Goal: Task Accomplishment & Management: Manage account settings

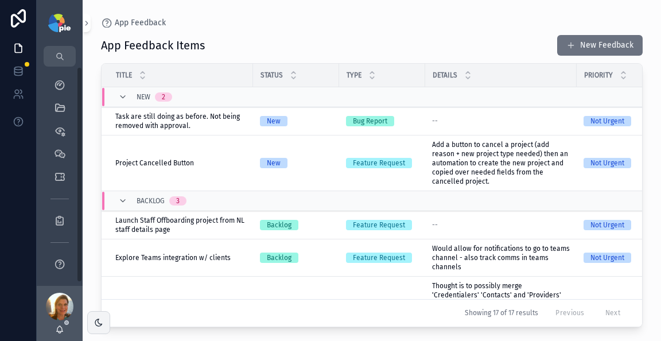
drag, startPoint x: 295, startPoint y: 29, endPoint x: 284, endPoint y: 11, distance: 20.9
click at [295, 29] on div "App Feedback App Feedback Items New Feedback Title Status Type Details Priority…" at bounding box center [372, 163] width 578 height 327
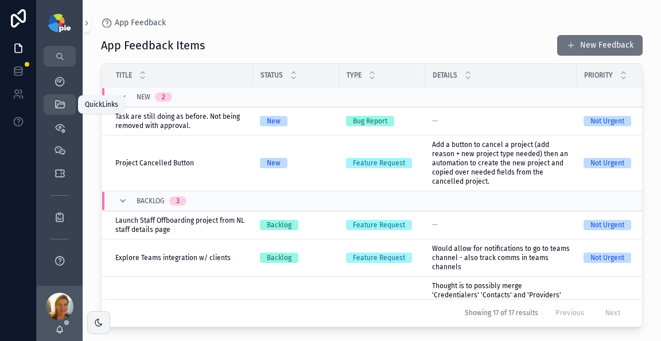
click at [55, 104] on icon "scrollable content" at bounding box center [59, 104] width 11 height 11
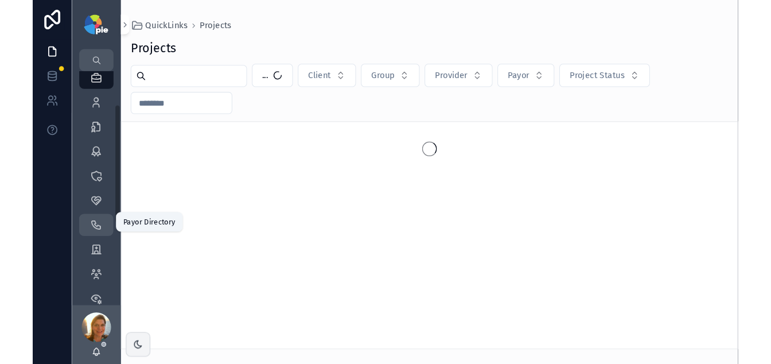
scroll to position [72, 0]
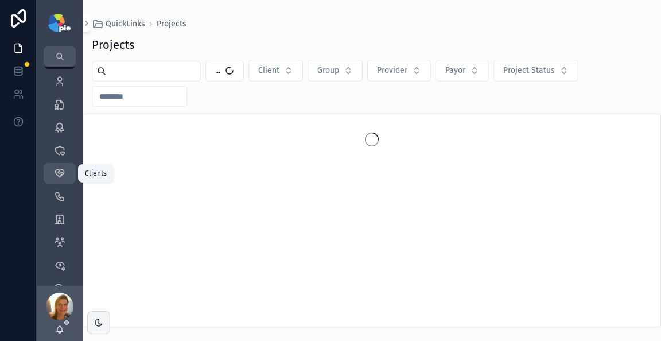
click at [58, 179] on div "Clients 58" at bounding box center [59, 173] width 18 height 18
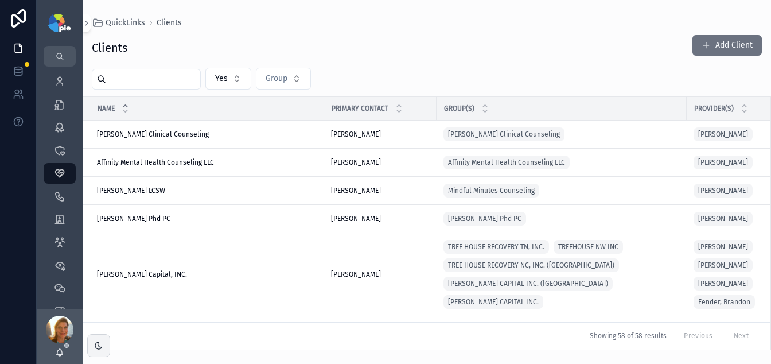
click at [180, 76] on input "scrollable content" at bounding box center [153, 79] width 94 height 16
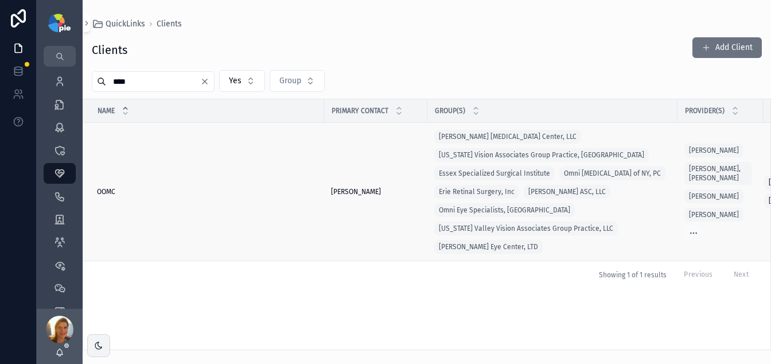
type input "****"
click at [97, 192] on span "OOMC" at bounding box center [106, 191] width 18 height 9
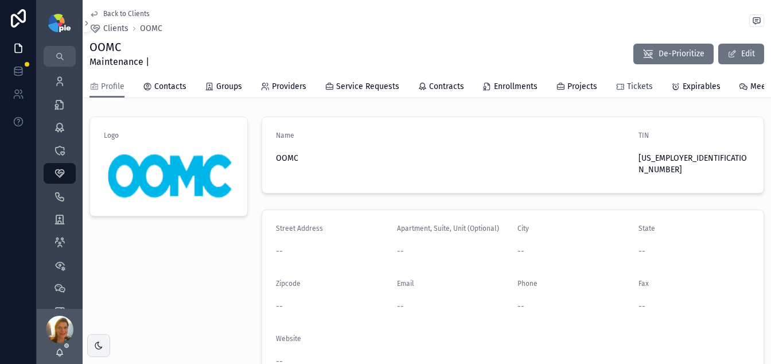
click at [640, 84] on span "Tickets" at bounding box center [640, 86] width 26 height 11
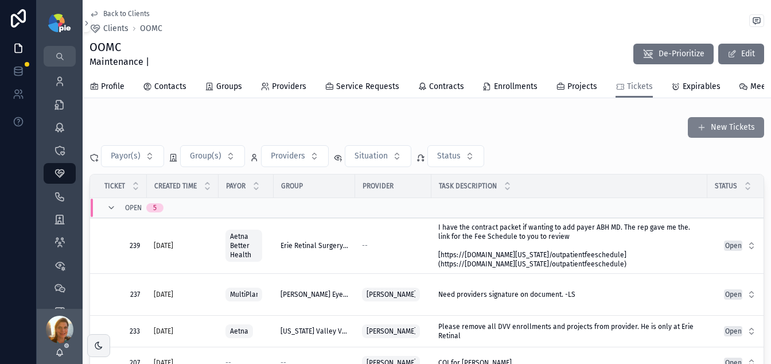
click at [660, 132] on button "New Tickets" at bounding box center [726, 127] width 76 height 21
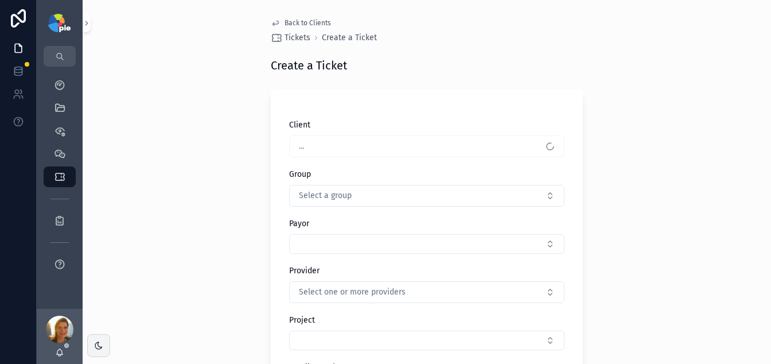
click at [381, 146] on div "..." at bounding box center [426, 146] width 275 height 22
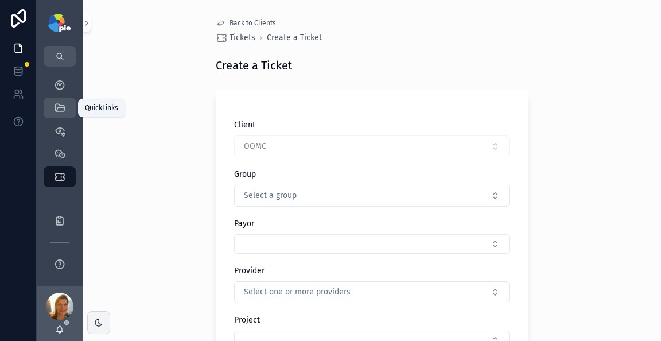
click at [67, 106] on div "QuickLinks" at bounding box center [59, 108] width 18 height 18
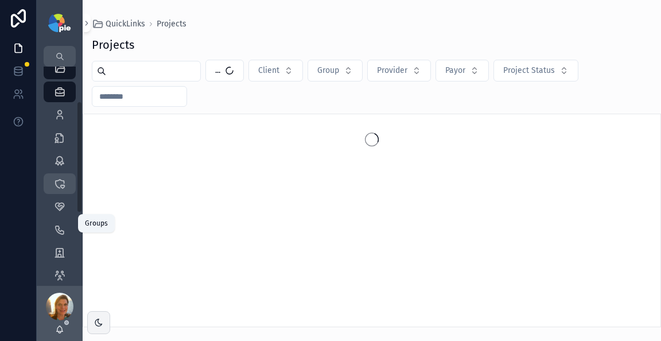
scroll to position [81, 0]
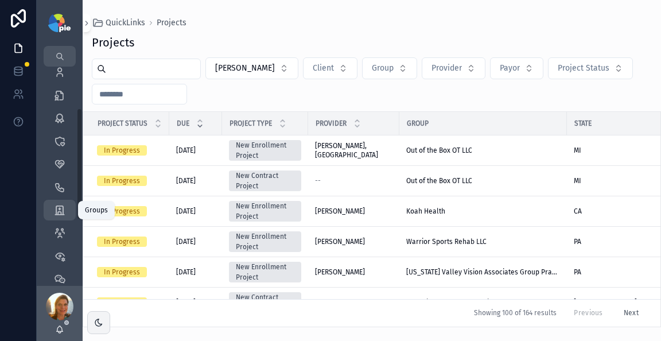
click at [61, 209] on icon "scrollable content" at bounding box center [59, 209] width 11 height 11
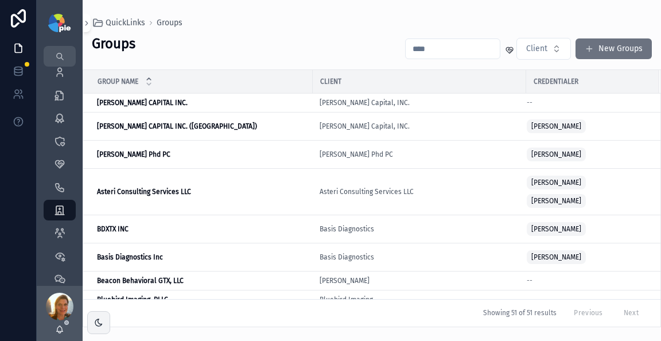
drag, startPoint x: 417, startPoint y: 64, endPoint x: 426, endPoint y: 50, distance: 16.5
click at [417, 64] on div "Groups Client New Groups Group Name Client Credentialer ARROWOOD CAPITAL INC. A…" at bounding box center [372, 177] width 578 height 299
click at [427, 49] on input "scrollable content" at bounding box center [452, 49] width 94 height 16
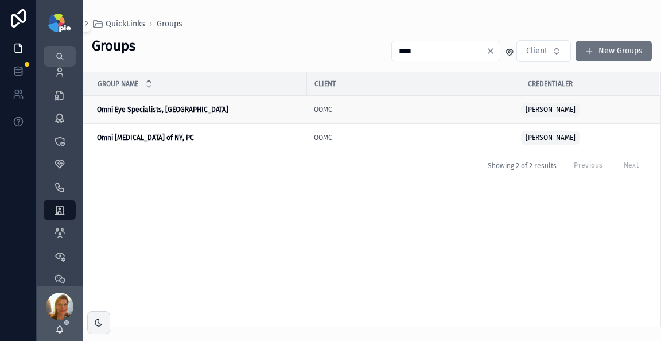
type input "****"
click at [155, 109] on strong "Omni Eye Specialists, [GEOGRAPHIC_DATA]" at bounding box center [162, 110] width 131 height 8
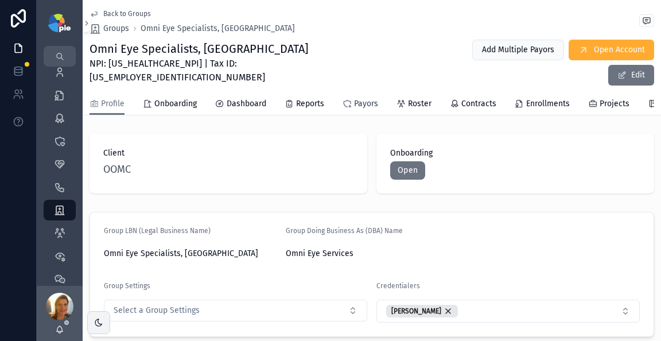
click at [367, 98] on span "Payors" at bounding box center [366, 103] width 24 height 11
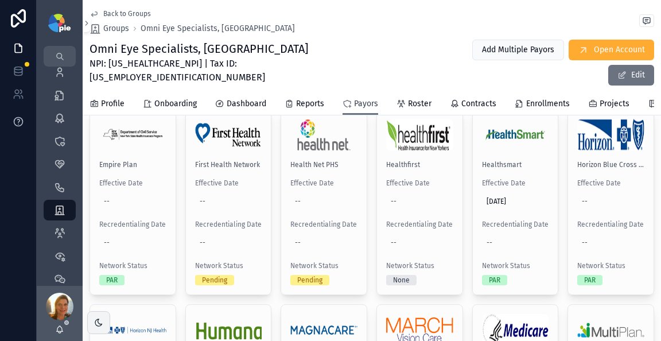
scroll to position [445, 0]
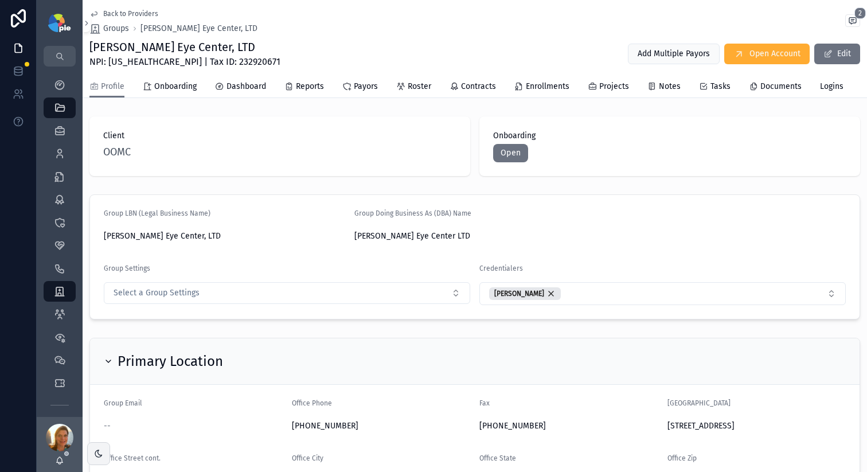
scroll to position [159, 0]
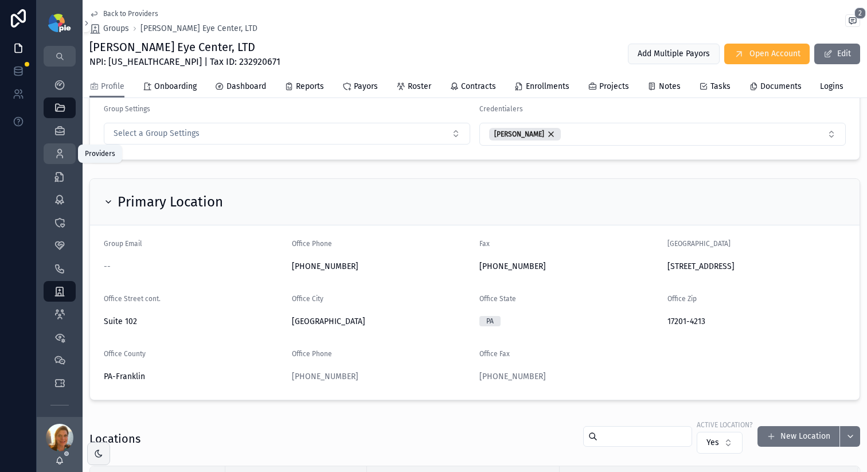
click at [53, 155] on div "Providers 295" at bounding box center [59, 154] width 18 height 18
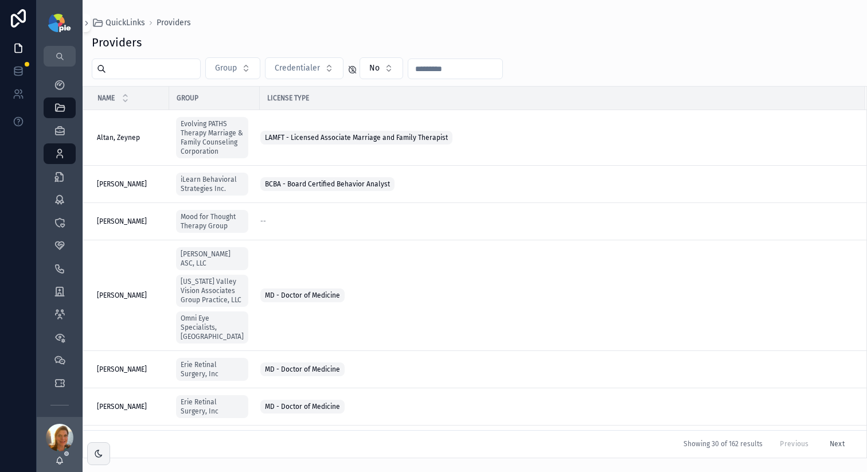
click at [162, 66] on input "scrollable content" at bounding box center [153, 69] width 94 height 16
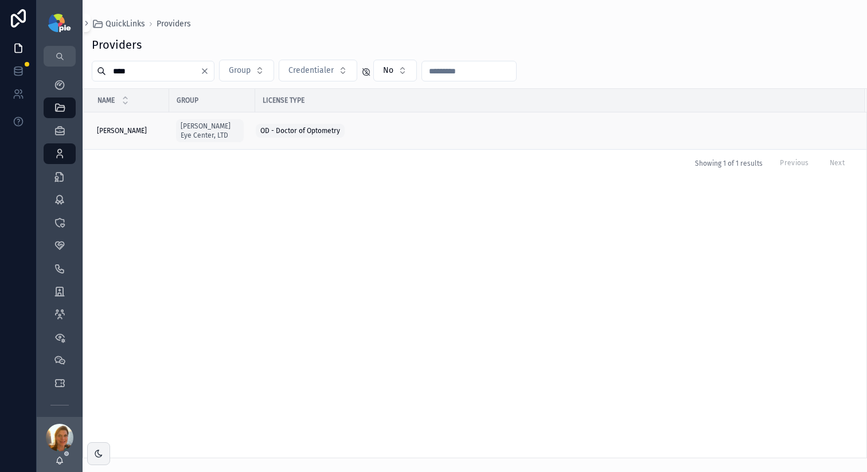
type input "****"
click at [125, 130] on span "[PERSON_NAME]" at bounding box center [122, 130] width 50 height 9
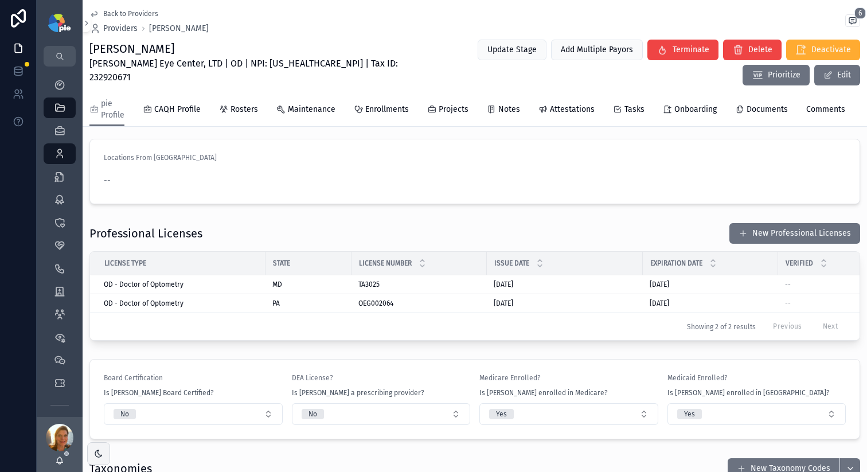
scroll to position [423, 0]
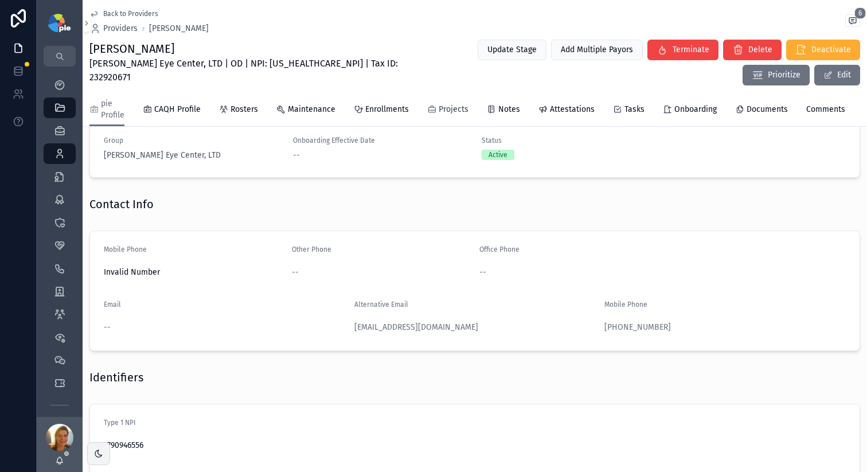
click at [450, 111] on span "Projects" at bounding box center [454, 109] width 30 height 11
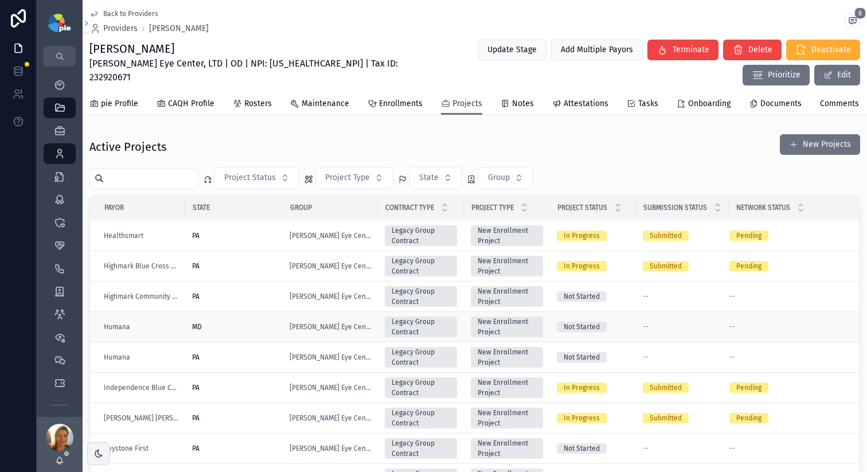
scroll to position [608, 0]
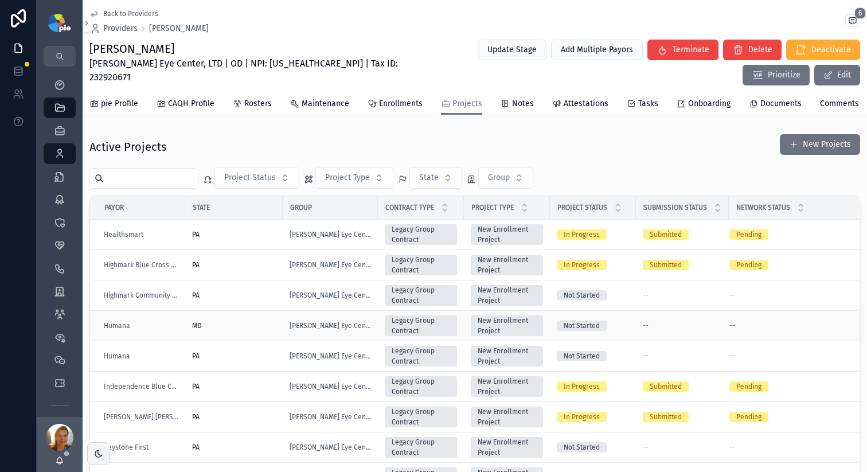
click at [225, 330] on div "MD" at bounding box center [234, 325] width 84 height 9
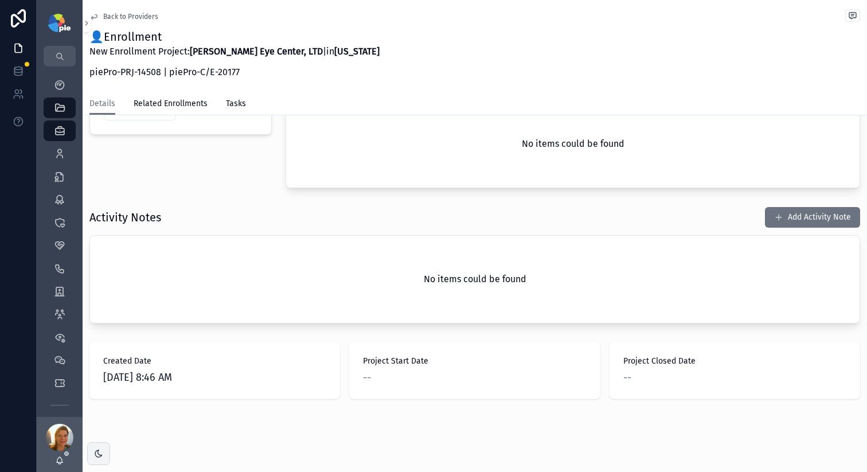
scroll to position [326, 0]
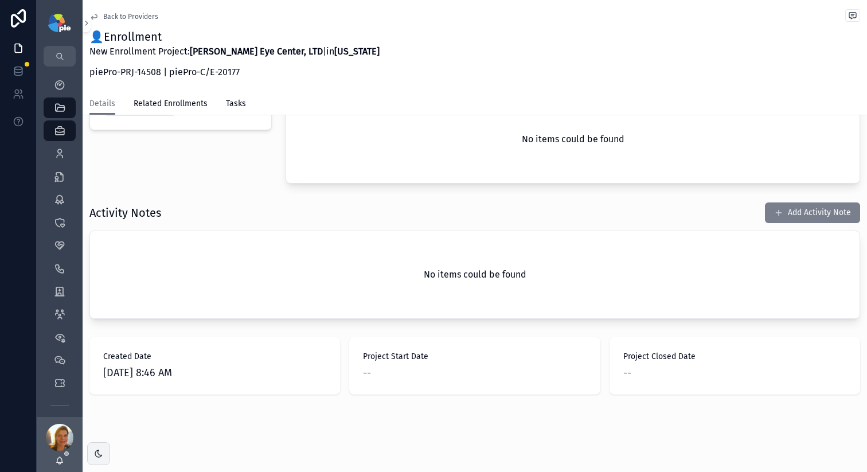
click at [782, 212] on button "Add Activity Note" at bounding box center [812, 212] width 95 height 21
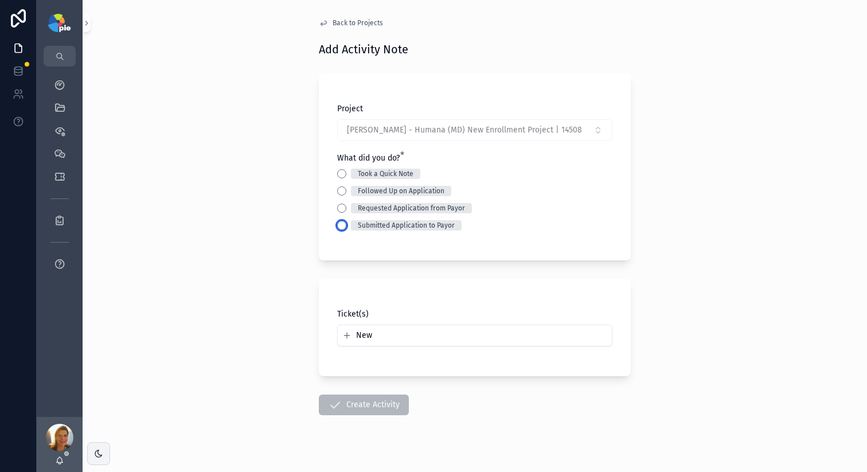
click at [338, 228] on button "Submitted Application to Payor" at bounding box center [341, 225] width 9 height 9
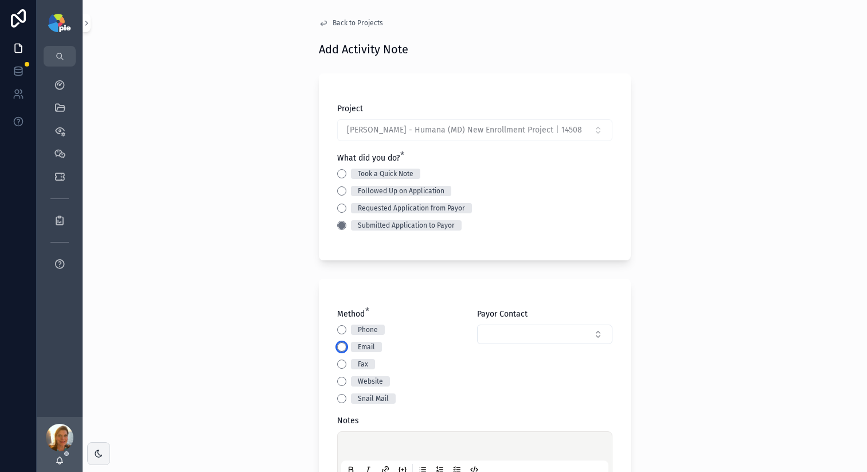
click at [338, 345] on button "Email" at bounding box center [341, 346] width 9 height 9
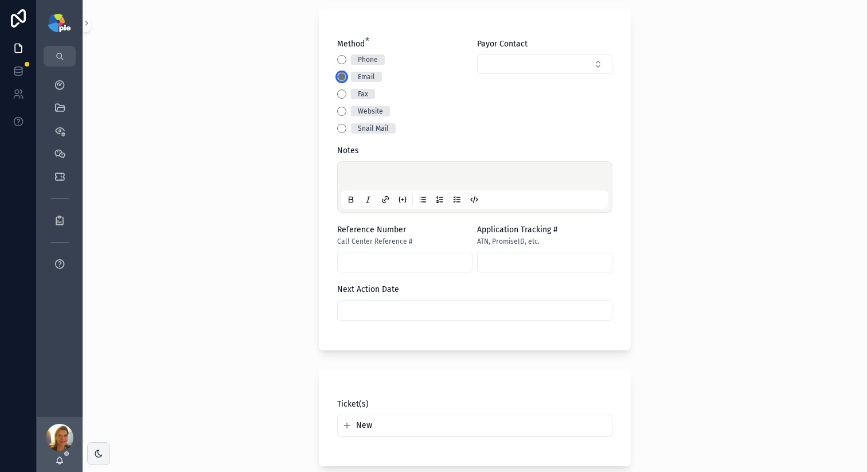
scroll to position [274, 0]
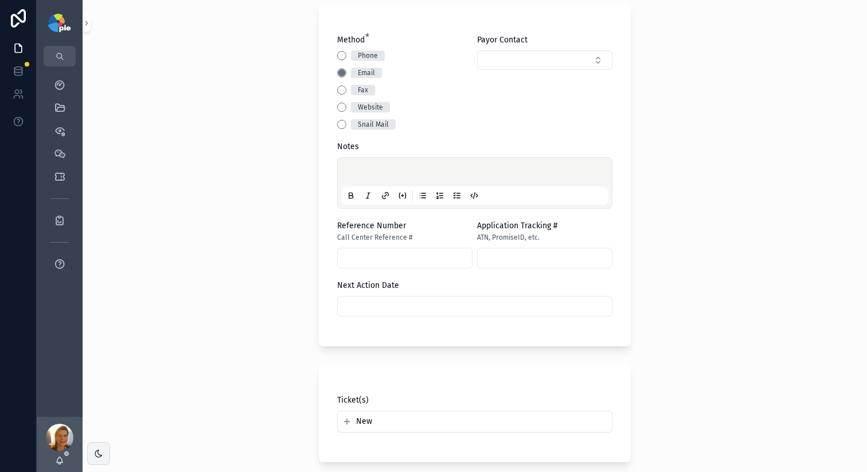
click at [397, 160] on div "scrollable content" at bounding box center [474, 183] width 275 height 52
click at [385, 170] on p "scrollable content" at bounding box center [477, 173] width 267 height 11
drag, startPoint x: 338, startPoint y: 167, endPoint x: 340, endPoint y: 175, distance: 8.2
click at [341, 170] on div "**********" at bounding box center [474, 183] width 267 height 44
click at [341, 174] on div "**********" at bounding box center [474, 183] width 267 height 44
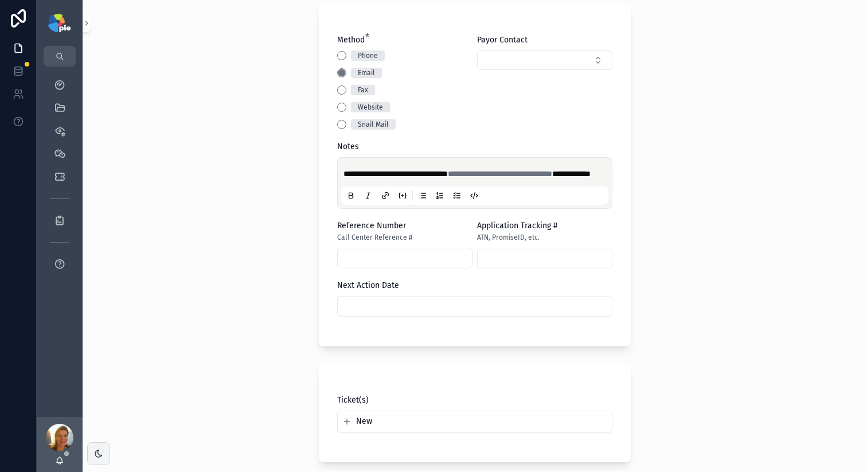
click at [344, 171] on span "**********" at bounding box center [396, 174] width 104 height 8
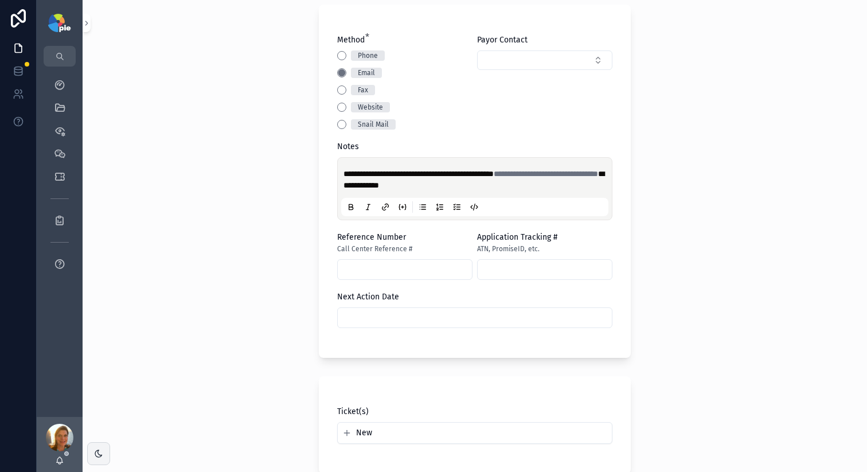
click at [500, 182] on span "**********" at bounding box center [474, 179] width 261 height 19
drag, startPoint x: 573, startPoint y: 181, endPoint x: 520, endPoint y: 181, distance: 53.9
click at [520, 181] on span "**********" at bounding box center [474, 179] width 261 height 19
copy span "**********"
click at [415, 274] on input "scrollable content" at bounding box center [405, 269] width 134 height 16
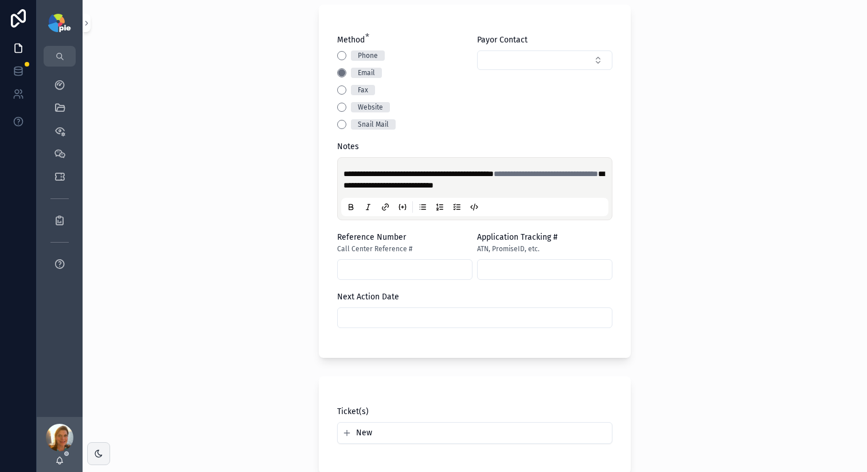
paste input "**********"
type input "**********"
click at [401, 326] on input "scrollable content" at bounding box center [475, 318] width 274 height 16
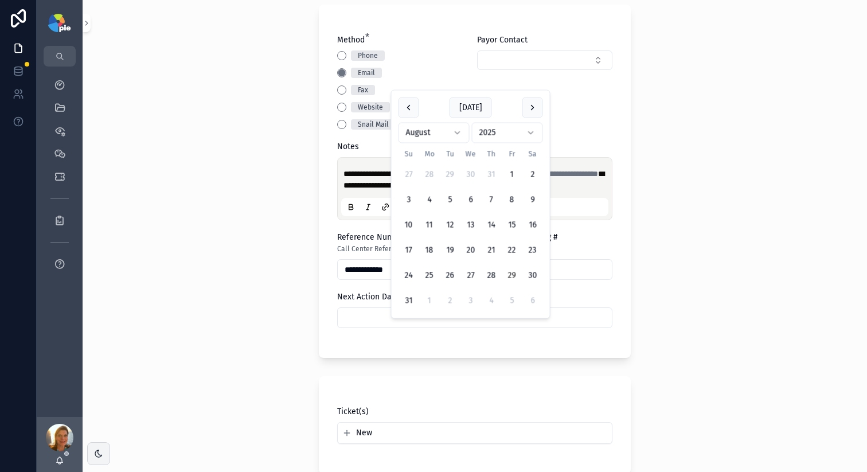
click at [447, 136] on html "**********" at bounding box center [433, 236] width 867 height 472
click at [510, 255] on button "19" at bounding box center [512, 250] width 21 height 21
type input "*********"
click at [271, 286] on div "**********" at bounding box center [475, 236] width 784 height 472
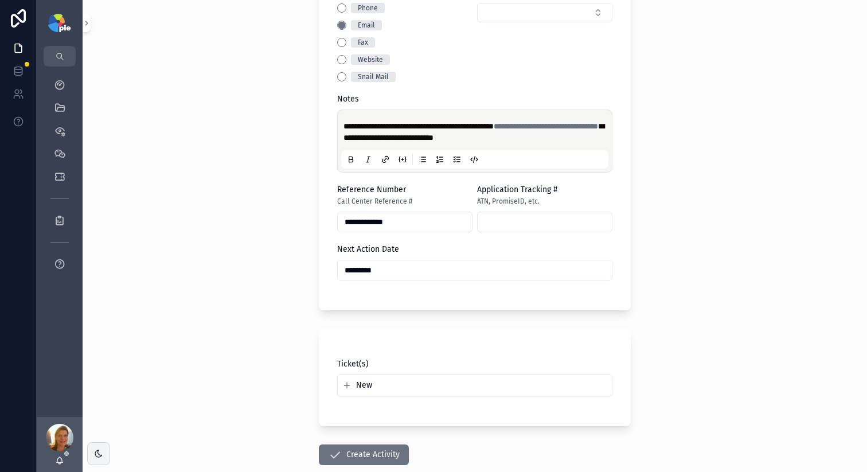
scroll to position [400, 0]
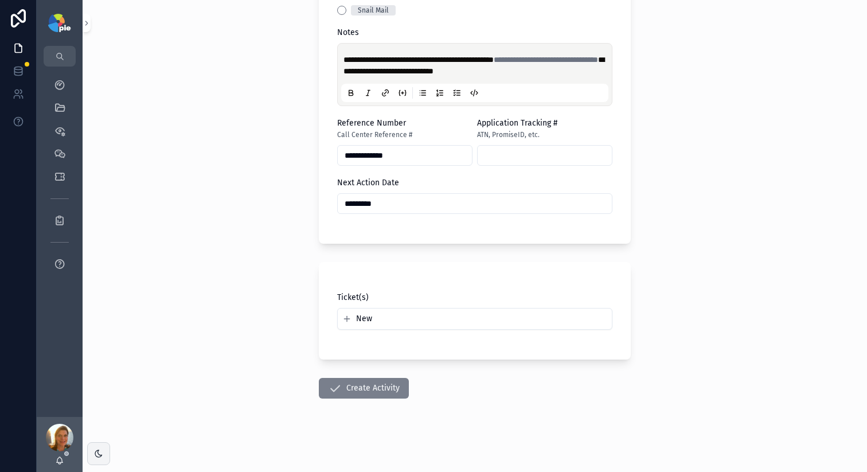
click at [377, 386] on button "Create Activity" at bounding box center [364, 388] width 90 height 21
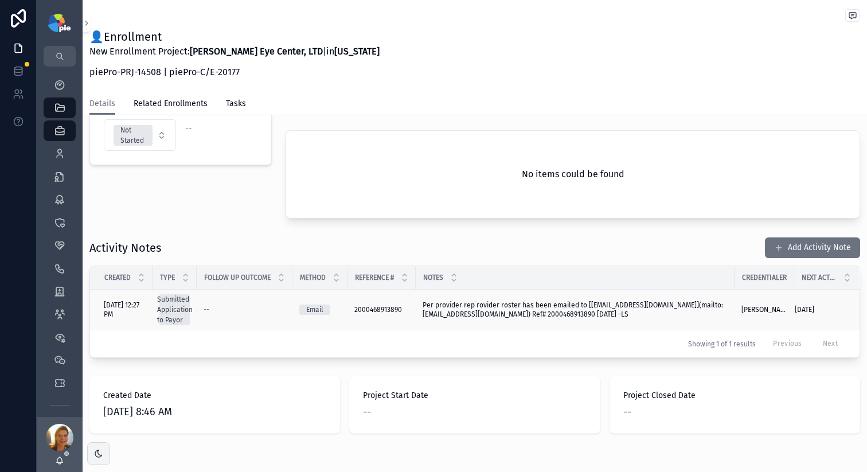
scroll to position [292, 0]
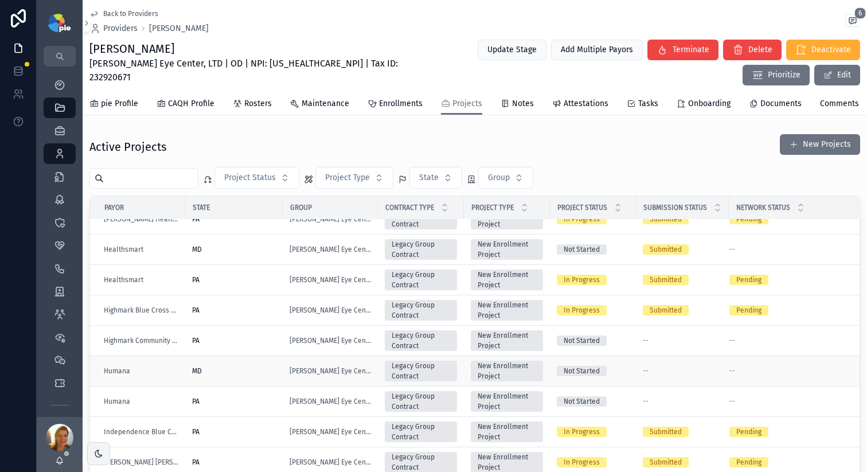
scroll to position [563, 0]
click at [248, 384] on td "MD" at bounding box center [233, 371] width 97 height 30
click at [248, 376] on div "MD" at bounding box center [234, 370] width 84 height 9
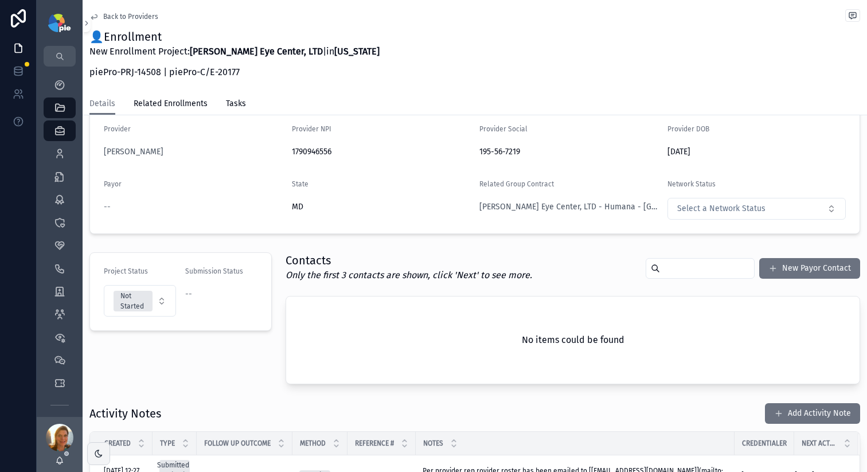
scroll to position [146, 0]
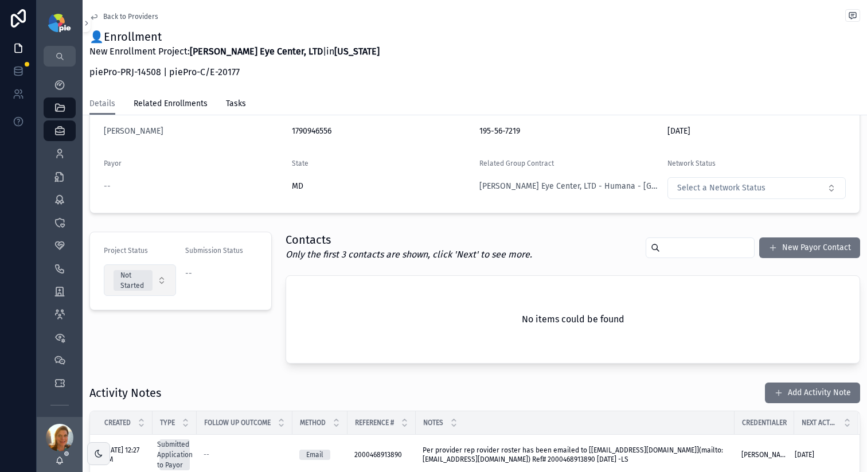
click at [161, 275] on button "Not Started" at bounding box center [140, 280] width 72 height 32
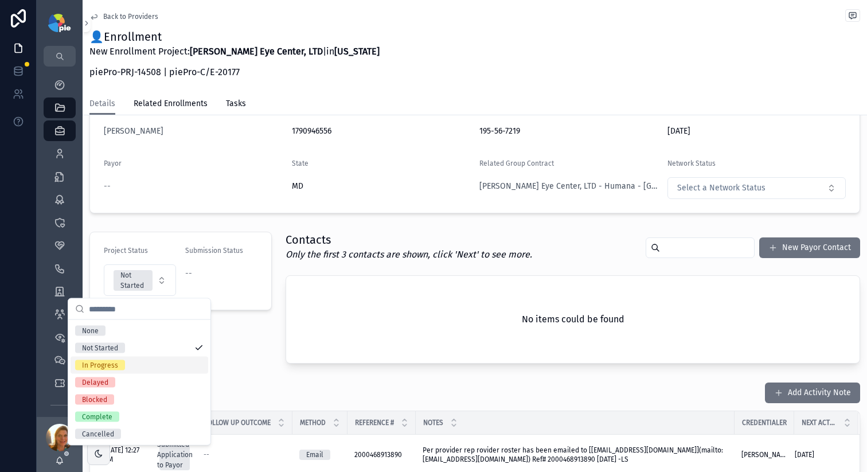
click at [105, 359] on div "In Progress" at bounding box center [140, 365] width 138 height 17
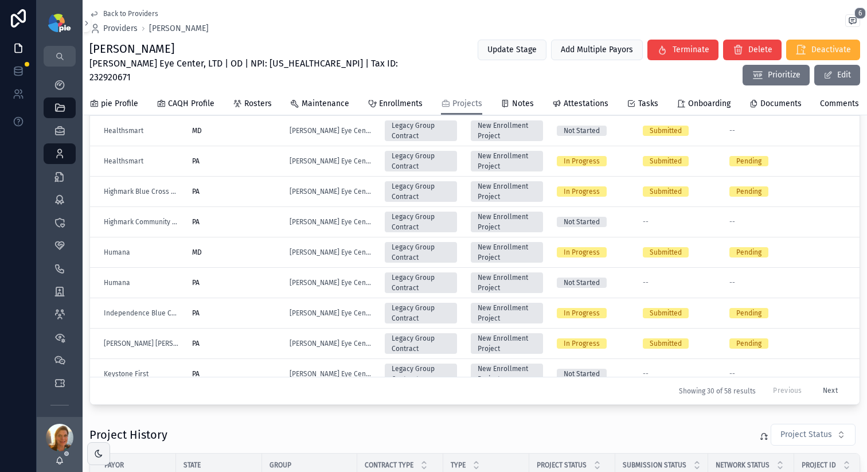
scroll to position [540, 0]
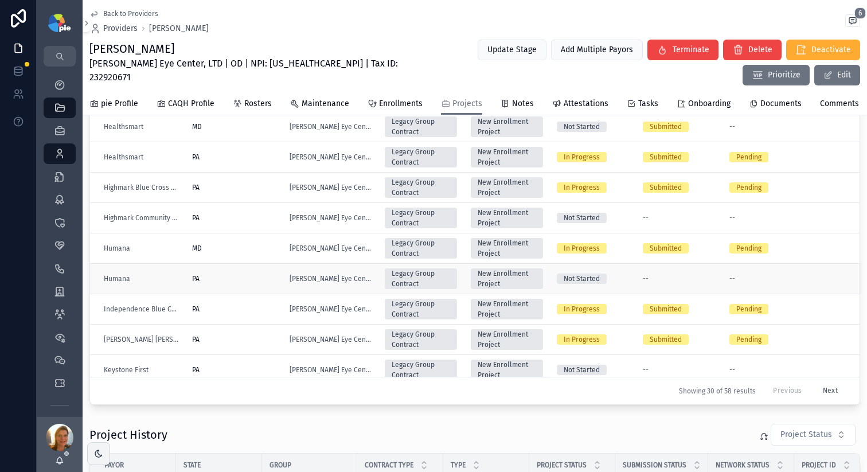
click at [243, 283] on div "PA" at bounding box center [234, 278] width 84 height 9
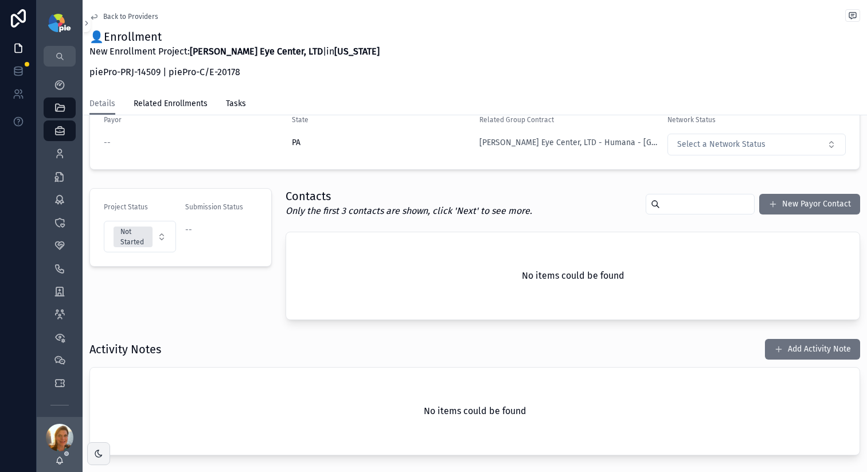
scroll to position [253, 0]
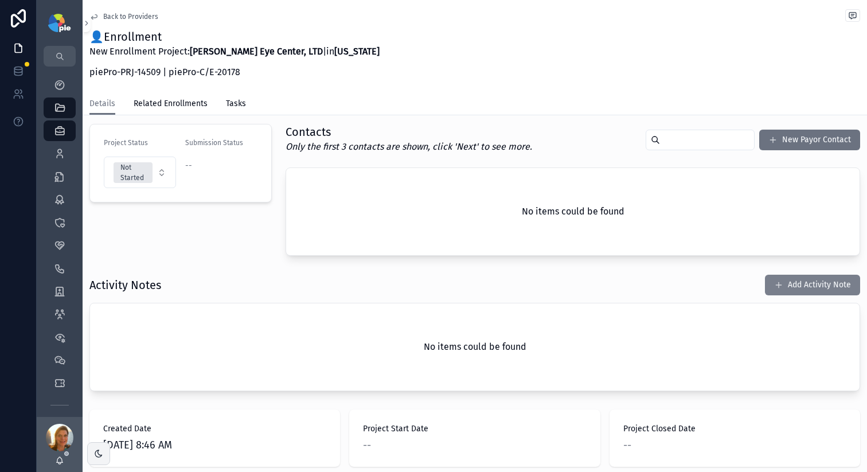
click at [765, 283] on button "Add Activity Note" at bounding box center [812, 285] width 95 height 21
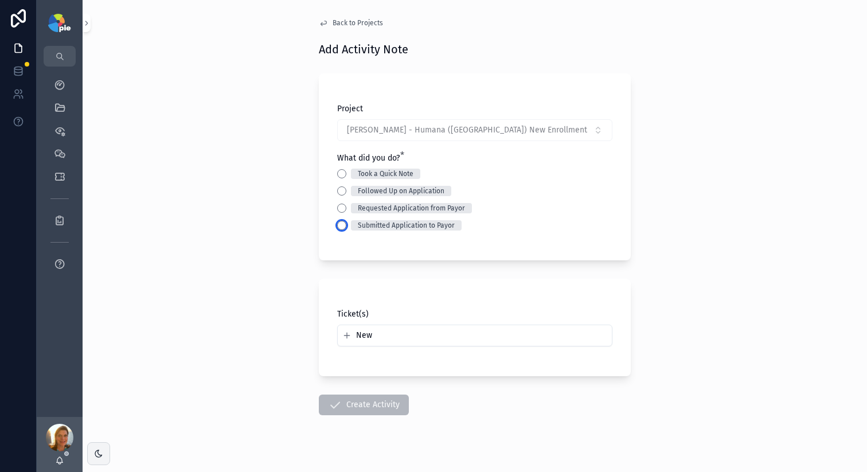
click at [337, 223] on button "Submitted Application to Payor" at bounding box center [341, 225] width 9 height 9
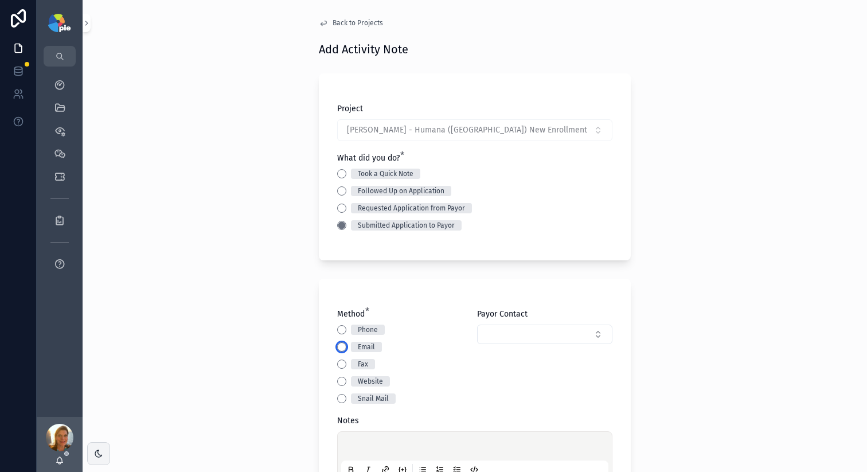
click at [338, 348] on button "Email" at bounding box center [341, 346] width 9 height 9
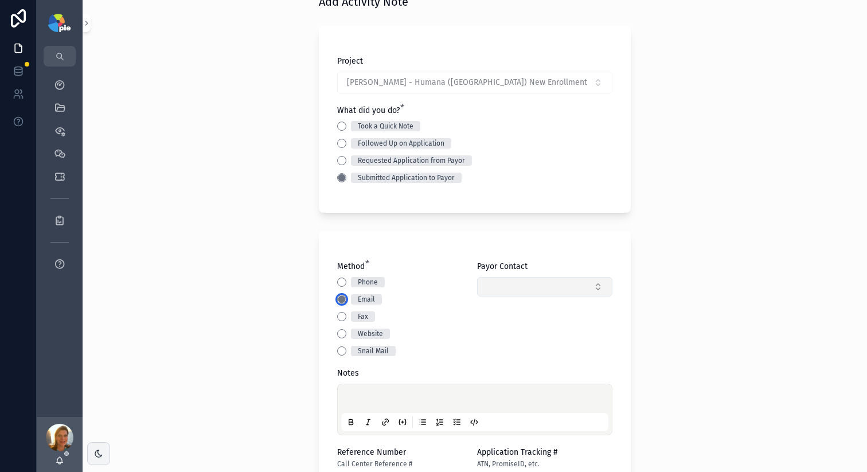
scroll to position [164, 0]
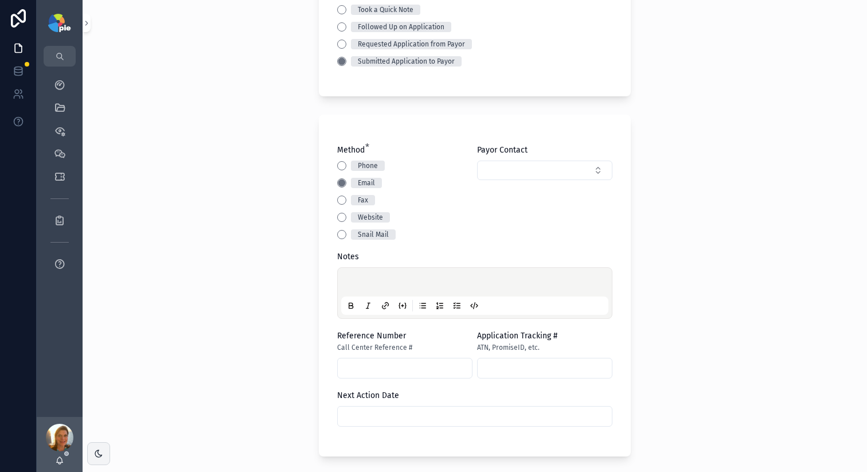
click at [345, 276] on div "scrollable content" at bounding box center [474, 293] width 267 height 44
click at [346, 277] on div "scrollable content" at bounding box center [474, 293] width 267 height 44
click at [354, 273] on div "scrollable content" at bounding box center [474, 293] width 267 height 44
click at [355, 280] on p "scrollable content" at bounding box center [477, 283] width 267 height 11
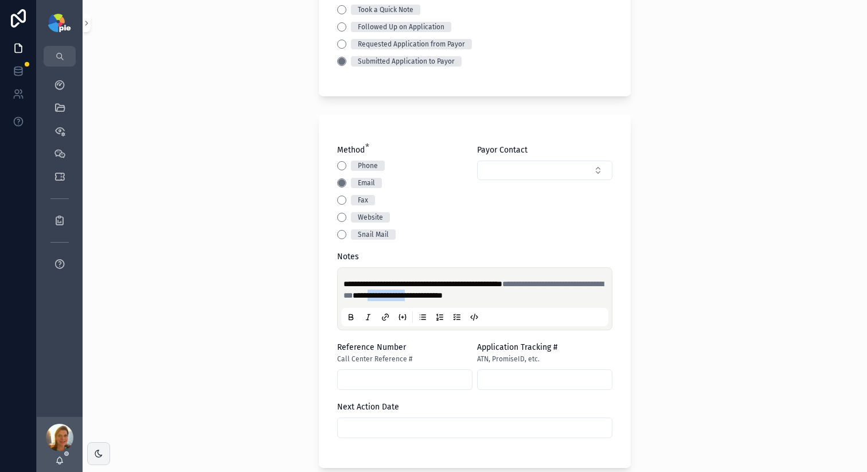
drag, startPoint x: 521, startPoint y: 296, endPoint x: 575, endPoint y: 294, distance: 53.9
click at [443, 294] on span "**********" at bounding box center [398, 295] width 90 height 8
copy span "**********"
click at [405, 386] on input "scrollable content" at bounding box center [405, 380] width 134 height 16
paste input "**********"
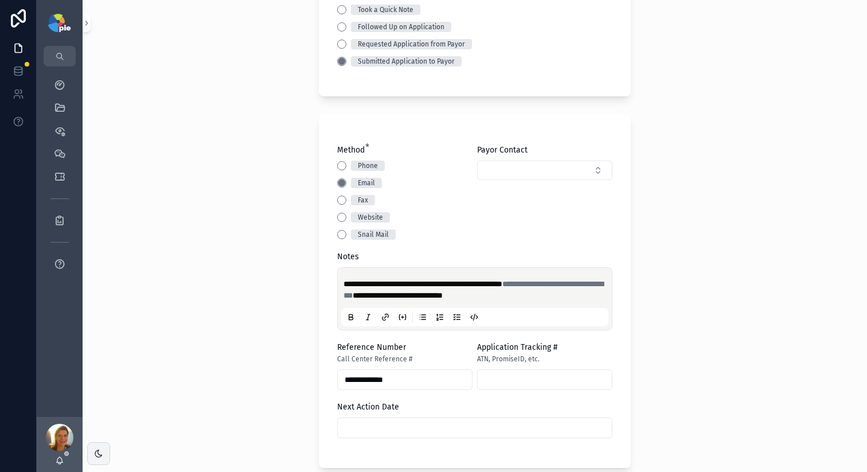
drag, startPoint x: 405, startPoint y: 386, endPoint x: 184, endPoint y: 334, distance: 226.7
click at [182, 334] on div "**********" at bounding box center [475, 236] width 784 height 472
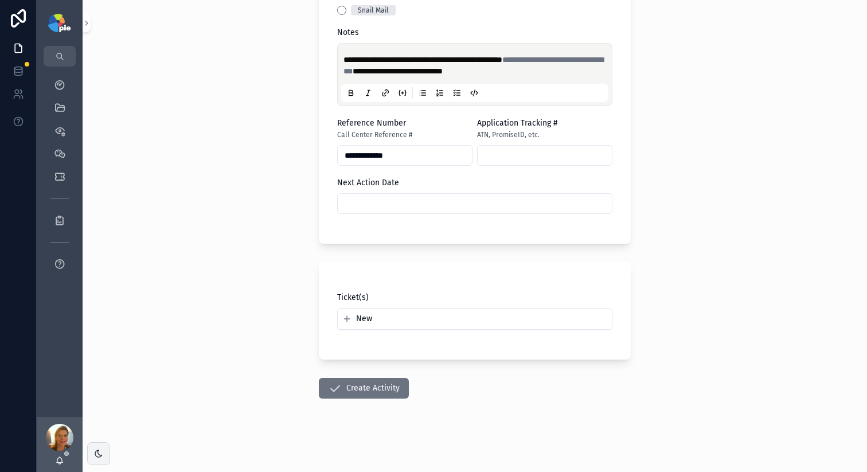
type input "**********"
click at [439, 207] on input "scrollable content" at bounding box center [475, 204] width 274 height 16
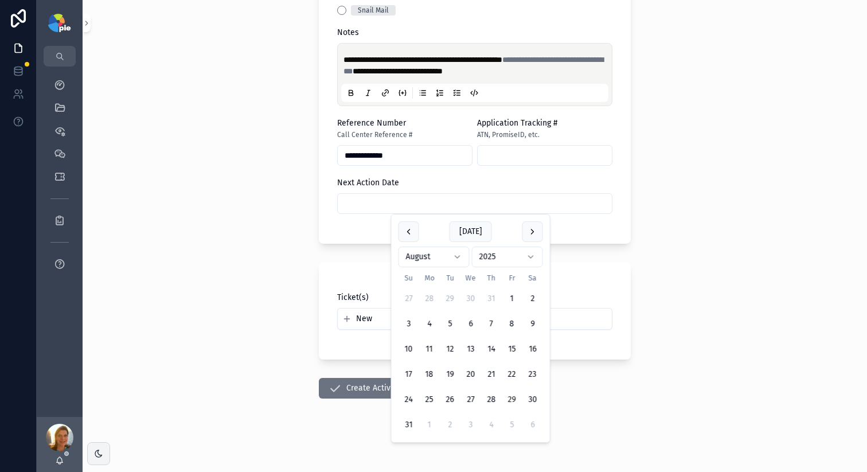
click at [431, 260] on html "**********" at bounding box center [433, 236] width 867 height 472
click at [512, 350] on button "19" at bounding box center [512, 349] width 21 height 21
type input "*********"
drag, startPoint x: 50, startPoint y: 335, endPoint x: 80, endPoint y: 334, distance: 30.4
click at [50, 335] on div "My Dashboard QuickLinks Priorities Meetings Tickets Reports App Feedback" at bounding box center [60, 242] width 46 height 350
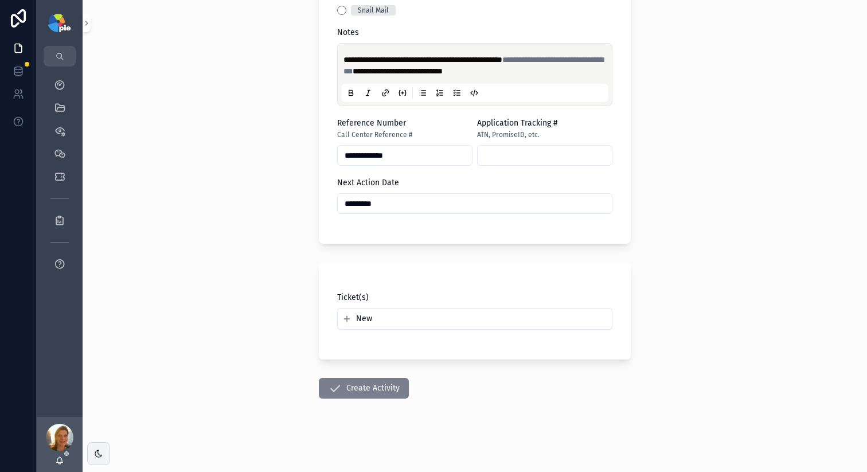
click at [321, 382] on button "Create Activity" at bounding box center [364, 388] width 90 height 21
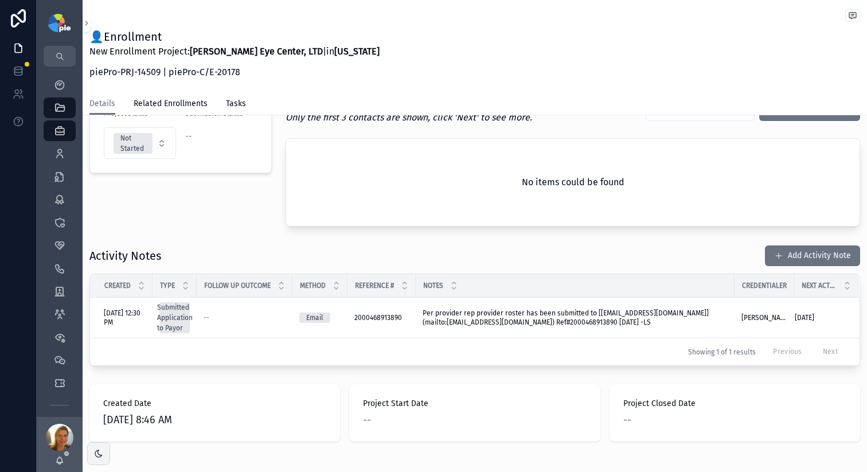
scroll to position [163, 0]
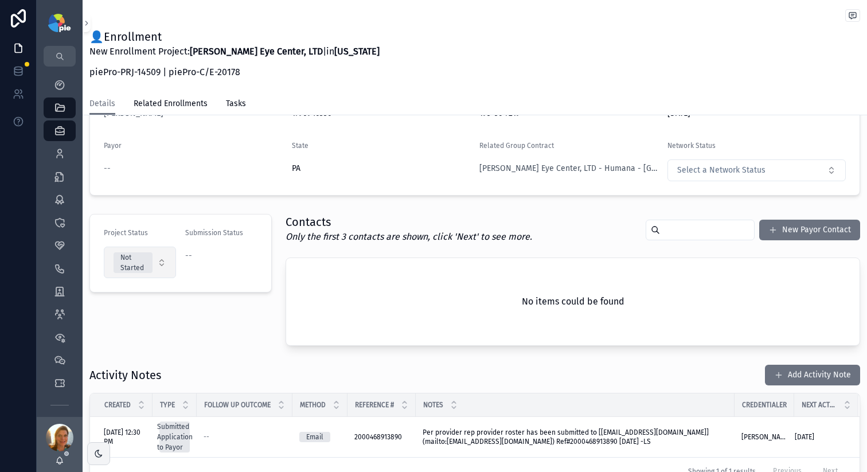
click at [164, 261] on button "Not Started" at bounding box center [140, 263] width 72 height 32
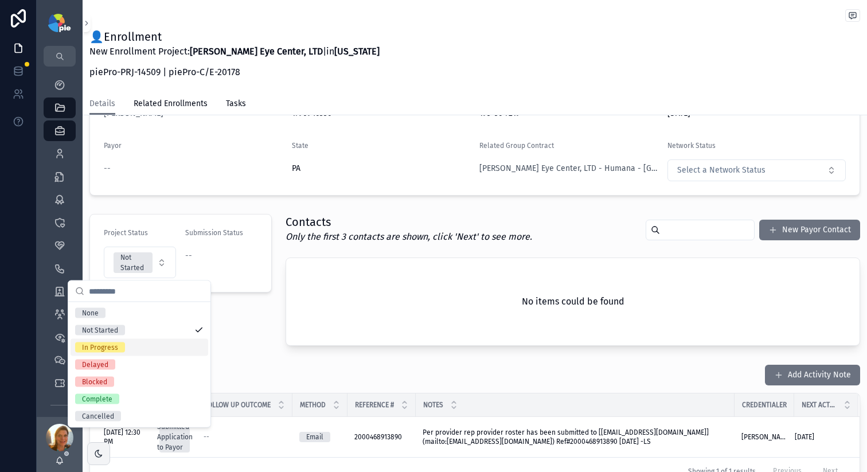
click at [122, 353] on div "In Progress" at bounding box center [140, 347] width 138 height 17
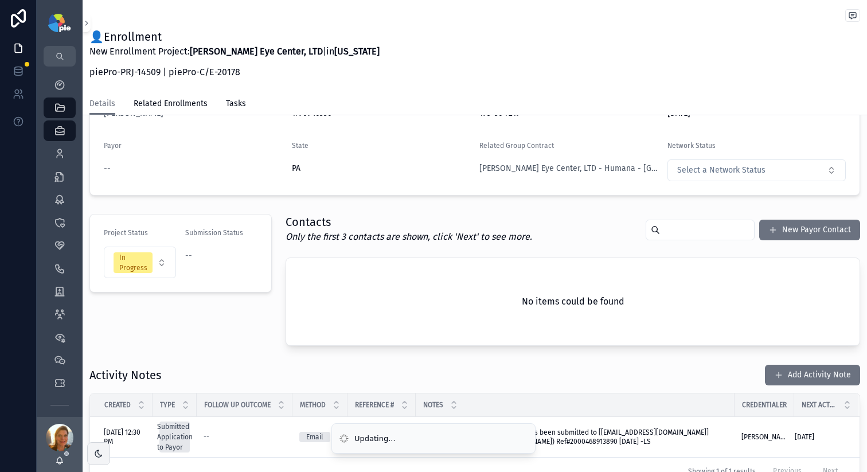
click at [354, 204] on div "Project Details Group Ludwick Eye Center, LTD Group NPI 1063499531 Group TIN 23…" at bounding box center [475, 266] width 784 height 600
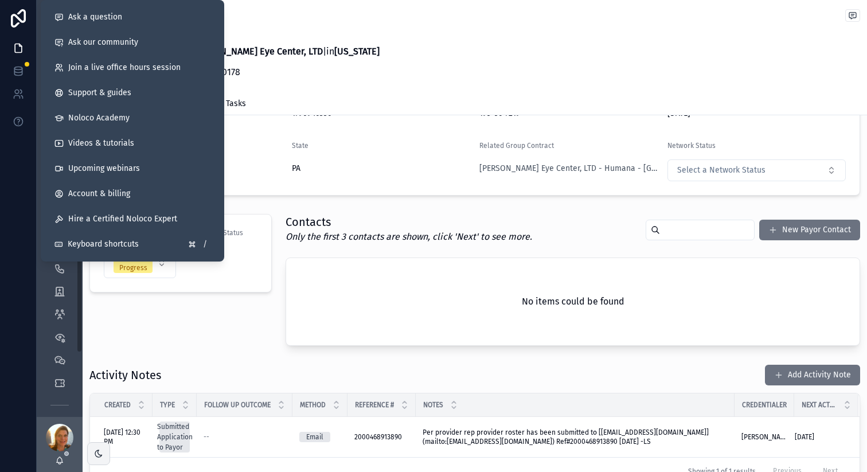
click at [146, 341] on div "Project Status In Progress Submission Status --" at bounding box center [181, 279] width 196 height 141
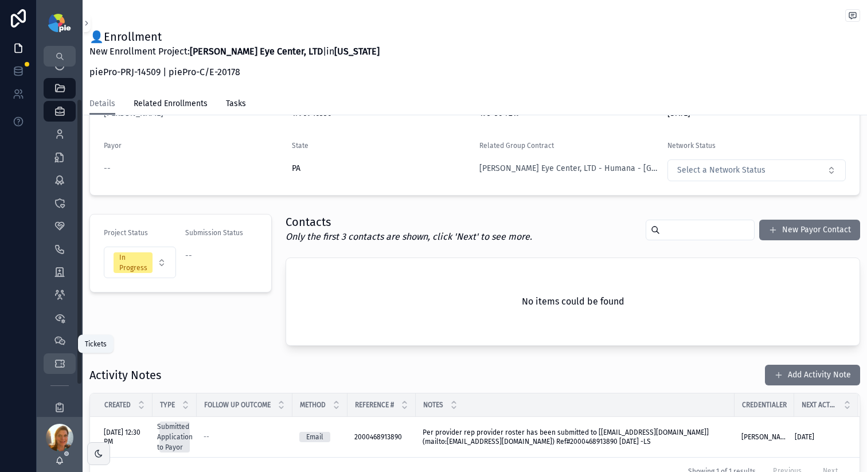
scroll to position [79, 0]
click at [55, 348] on icon "scrollable content" at bounding box center [59, 347] width 11 height 11
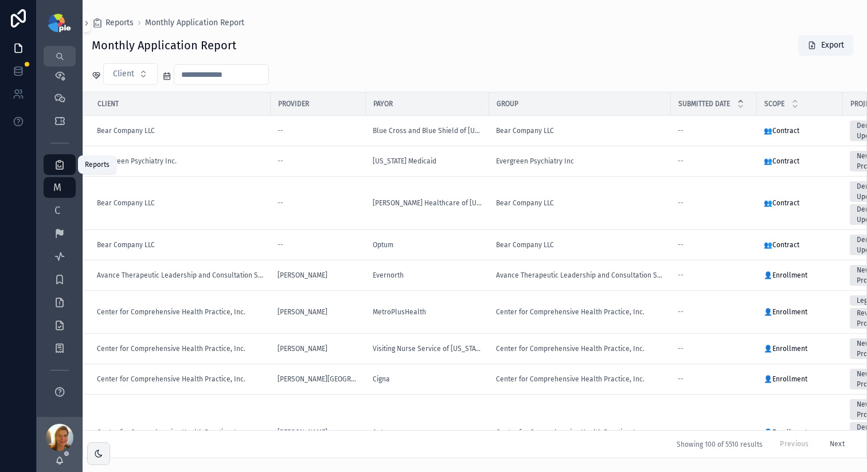
click at [65, 162] on div "Reports" at bounding box center [59, 164] width 18 height 18
click at [62, 193] on span "M" at bounding box center [57, 187] width 11 height 11
click at [63, 204] on div "C Current Monthly Report" at bounding box center [59, 210] width 18 height 18
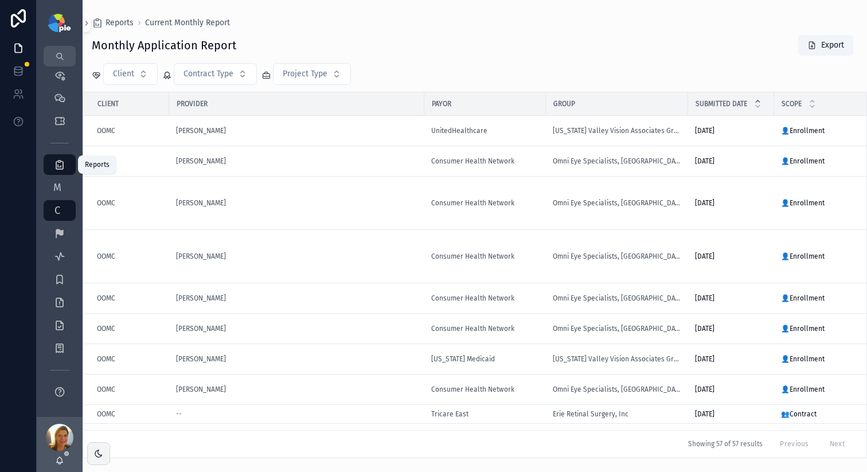
click at [58, 170] on div "Reports" at bounding box center [59, 164] width 18 height 18
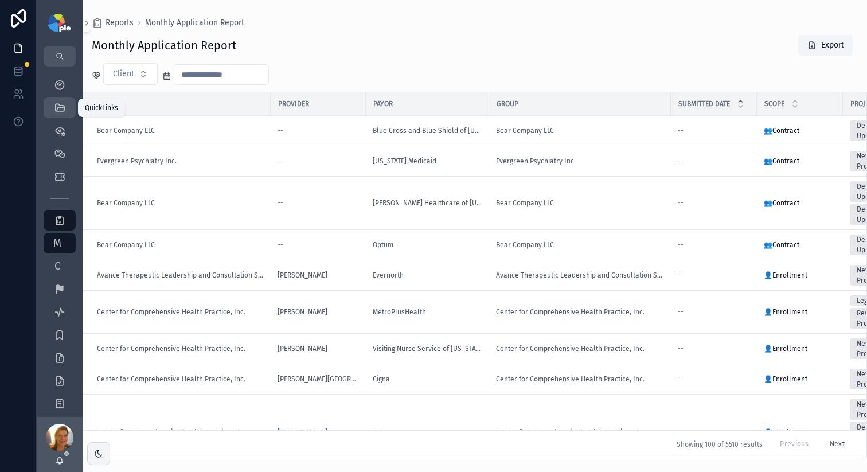
click at [58, 105] on icon "scrollable content" at bounding box center [59, 107] width 11 height 11
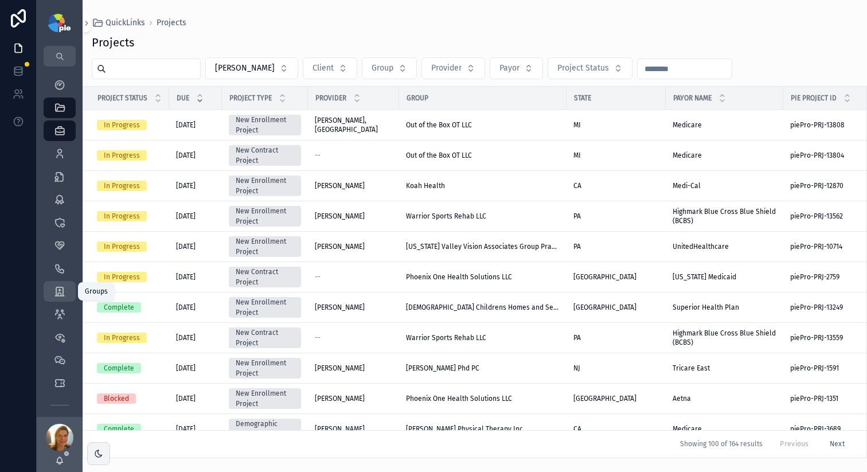
click at [57, 294] on icon "scrollable content" at bounding box center [59, 291] width 11 height 11
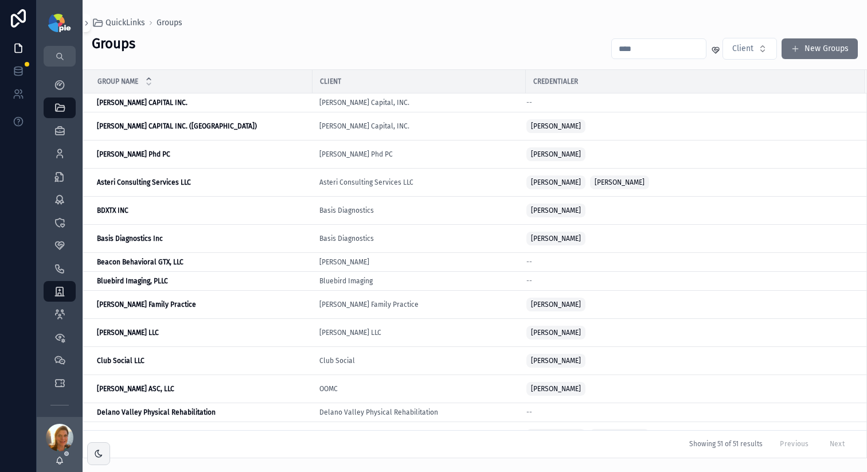
click at [630, 50] on input "scrollable content" at bounding box center [659, 49] width 94 height 16
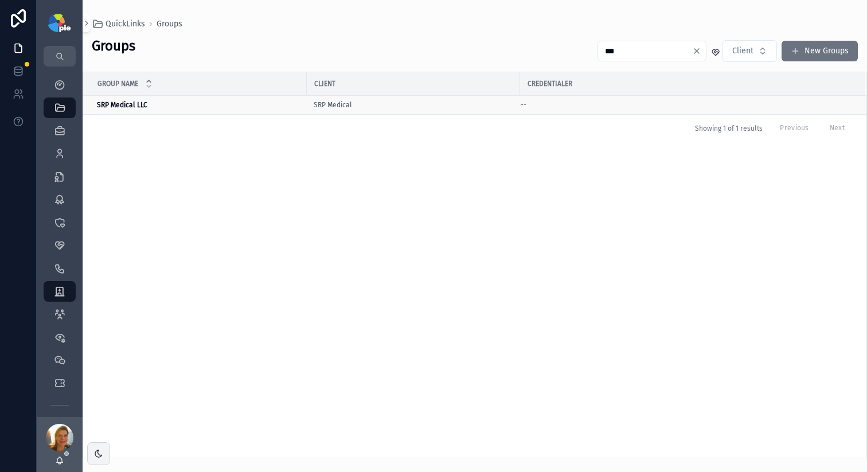
type input "***"
click at [106, 104] on strong "SRP Medical LLC" at bounding box center [122, 105] width 50 height 8
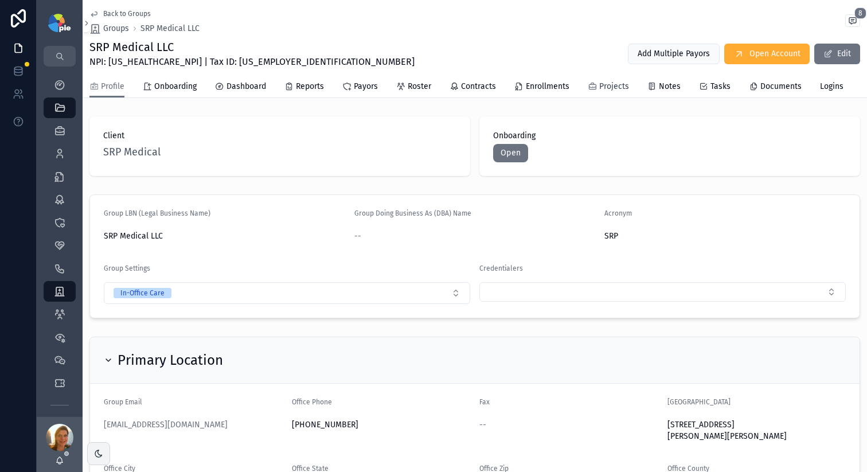
click at [603, 90] on span "Projects" at bounding box center [614, 86] width 30 height 11
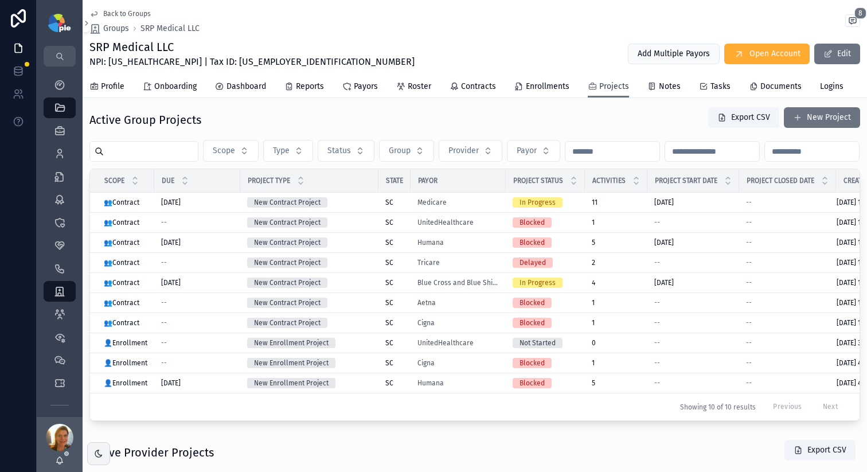
scroll to position [34, 0]
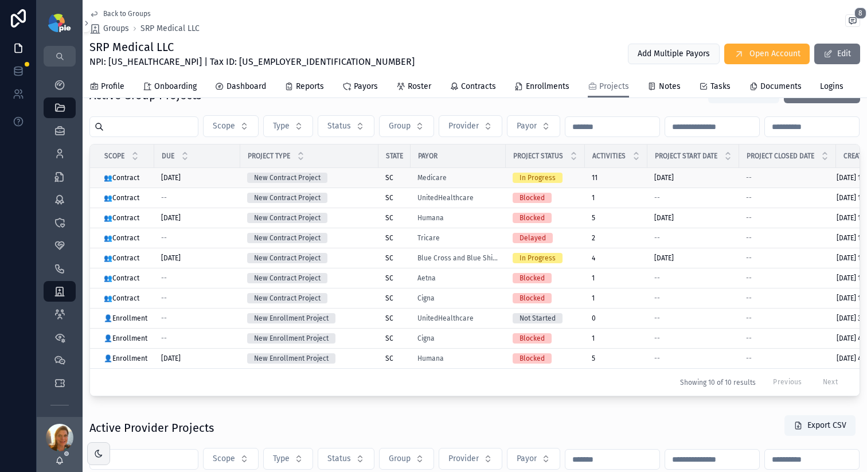
click at [482, 182] on div "Medicare" at bounding box center [457, 177] width 81 height 9
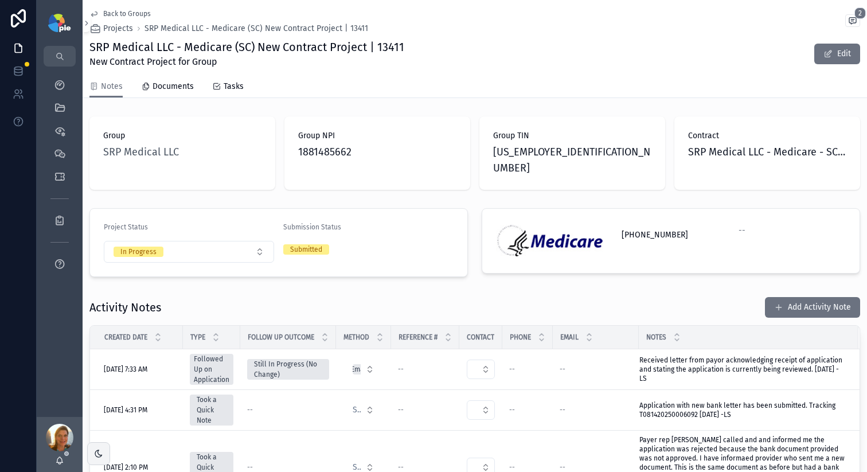
click at [444, 69] on div "Back to Groups Projects SRP Medical LLC - Medicare (SC) New Contract Project | …" at bounding box center [474, 38] width 771 height 76
click at [61, 104] on icon "scrollable content" at bounding box center [59, 107] width 11 height 11
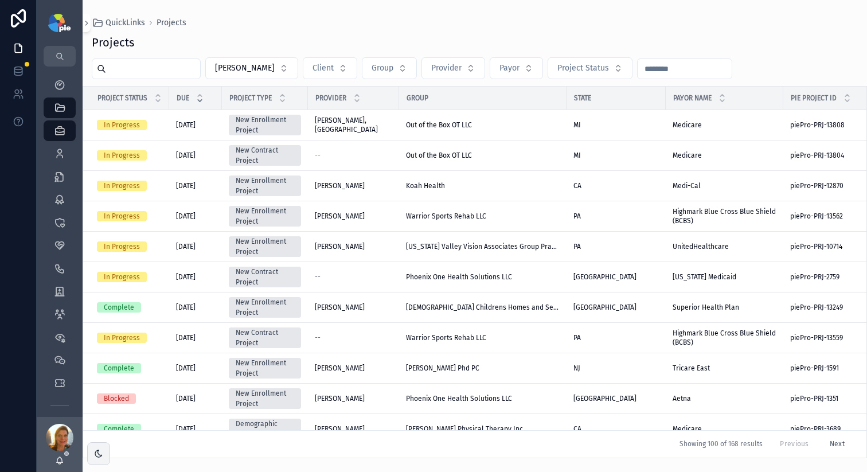
click at [137, 71] on input "scrollable content" at bounding box center [153, 69] width 94 height 16
click at [432, 33] on div "Projects Lacy Steer Client Group Provider Payor Project Status Project Status D…" at bounding box center [475, 243] width 784 height 431
click at [180, 68] on input "scrollable content" at bounding box center [153, 69] width 94 height 16
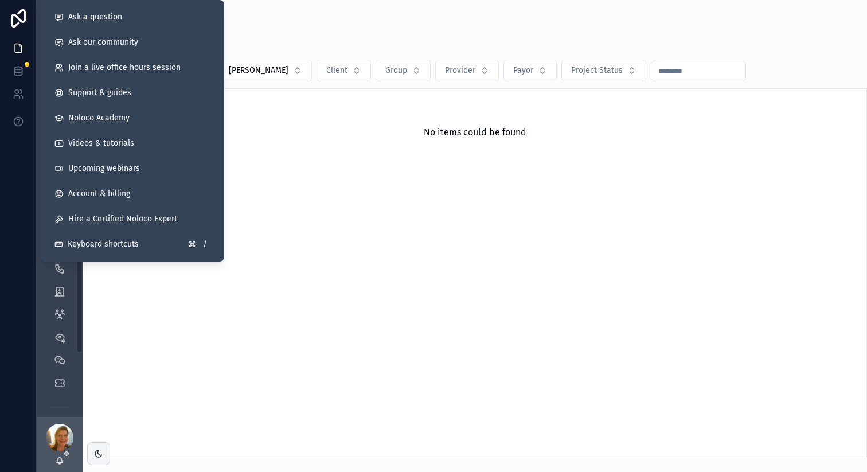
type input "*****"
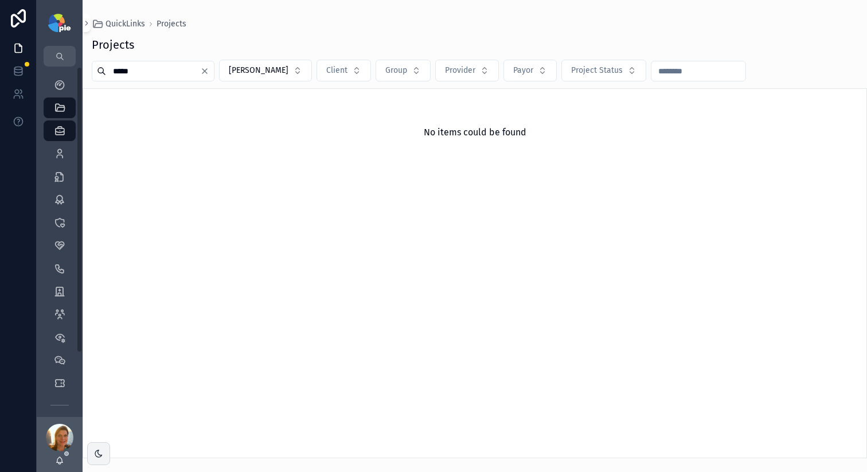
click at [317, 309] on div "No items could be found" at bounding box center [475, 273] width 784 height 370
click at [56, 153] on icon "scrollable content" at bounding box center [59, 153] width 11 height 11
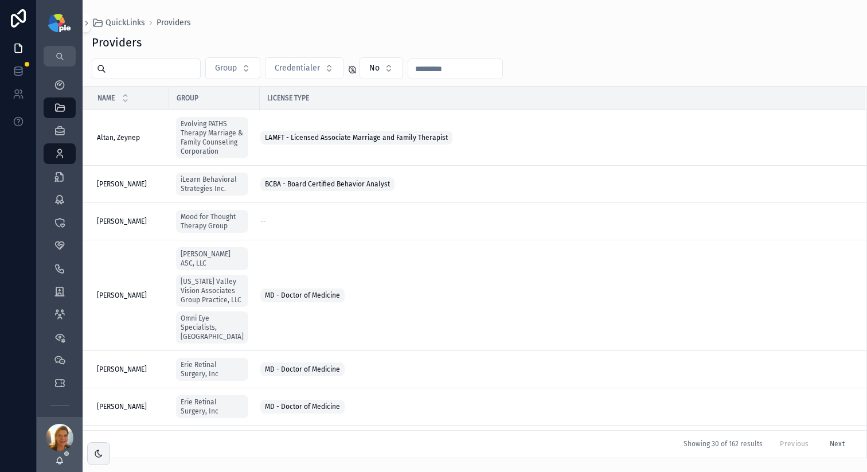
click at [159, 67] on input "scrollable content" at bounding box center [153, 69] width 94 height 16
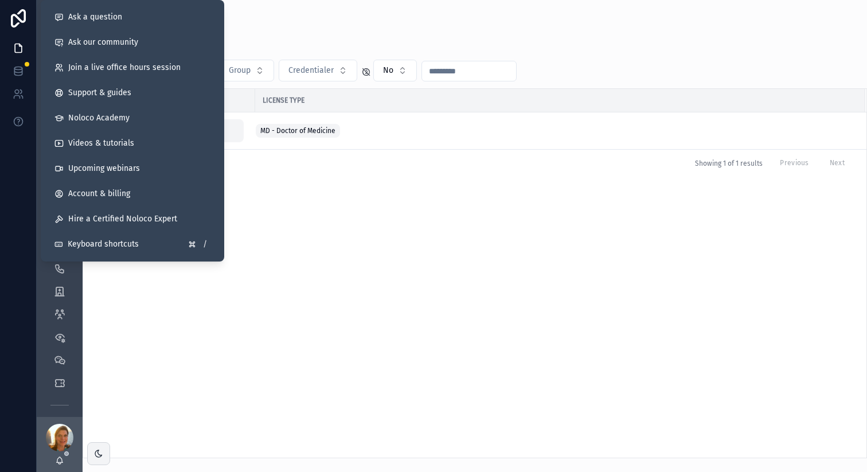
type input "*****"
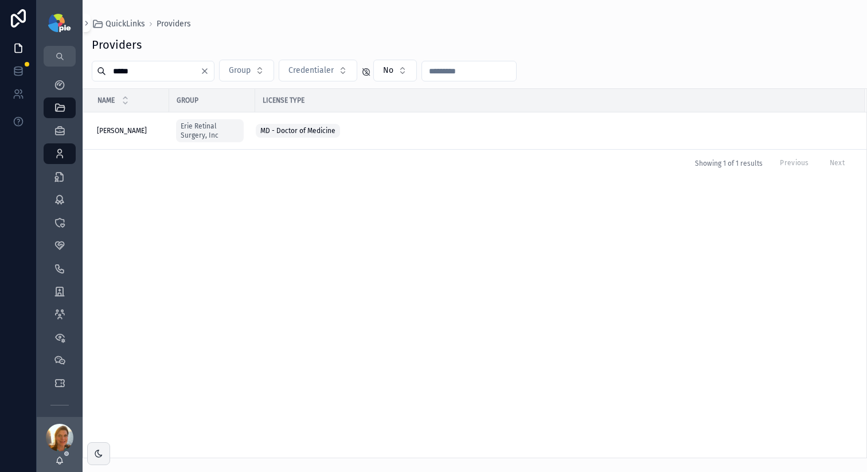
click at [350, 286] on div "Name Group License Type Kulits, John Kulits, John Erie Retinal Surgery, Inc MD …" at bounding box center [474, 273] width 783 height 369
click at [130, 129] on span "Kulits, John" at bounding box center [122, 130] width 50 height 9
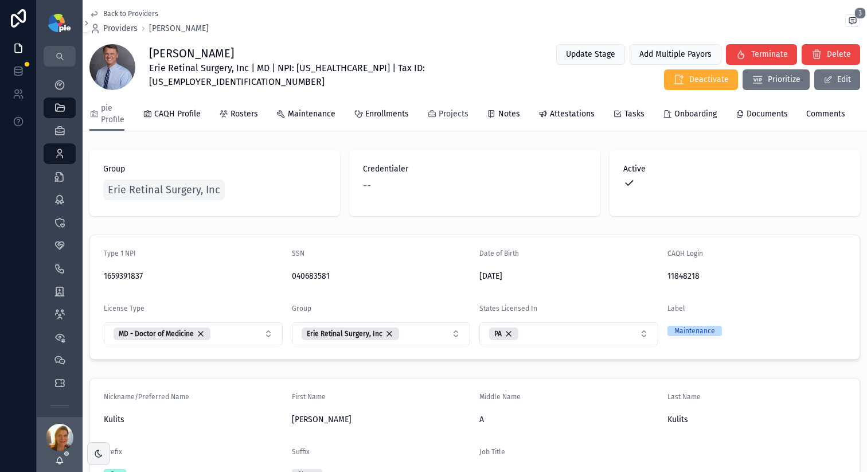
click at [443, 115] on span "Projects" at bounding box center [454, 113] width 30 height 11
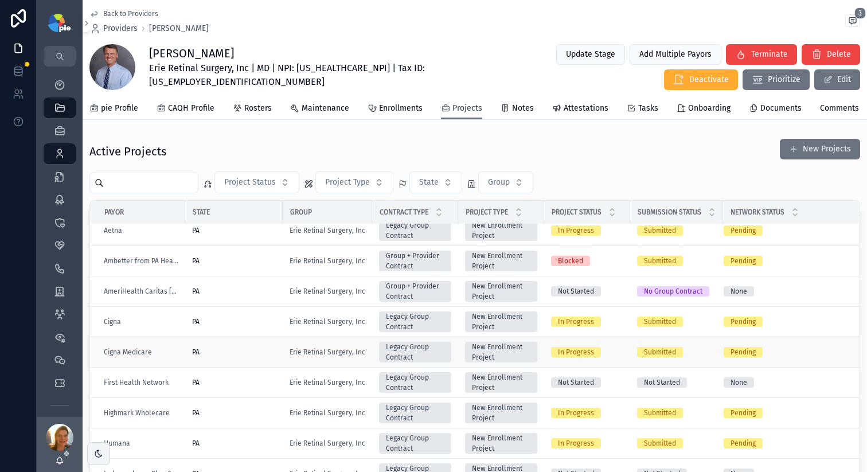
scroll to position [11, 0]
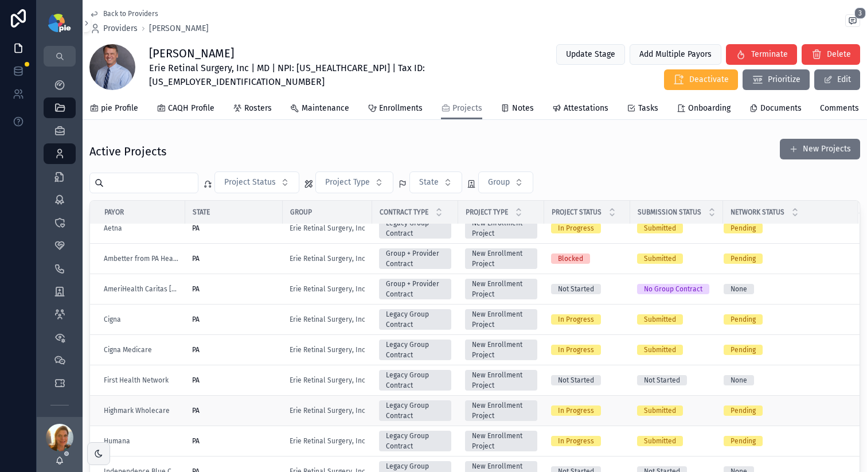
click at [233, 415] on div "PA" at bounding box center [234, 410] width 84 height 9
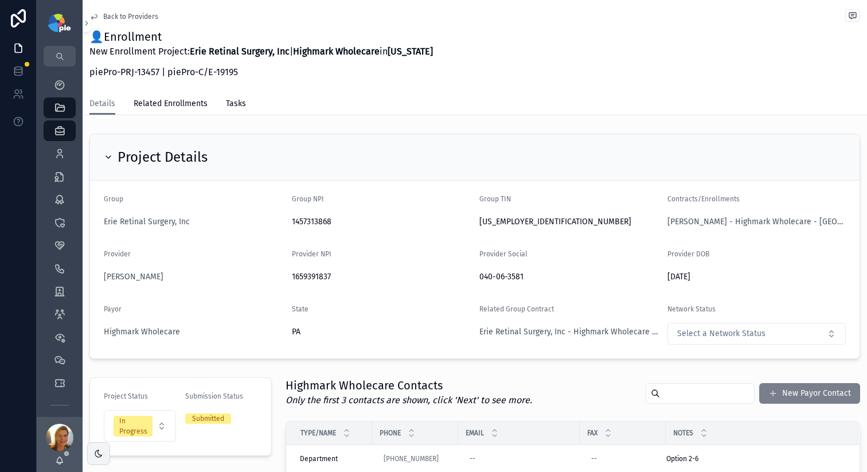
click at [792, 393] on button "New Payor Contact" at bounding box center [809, 393] width 101 height 21
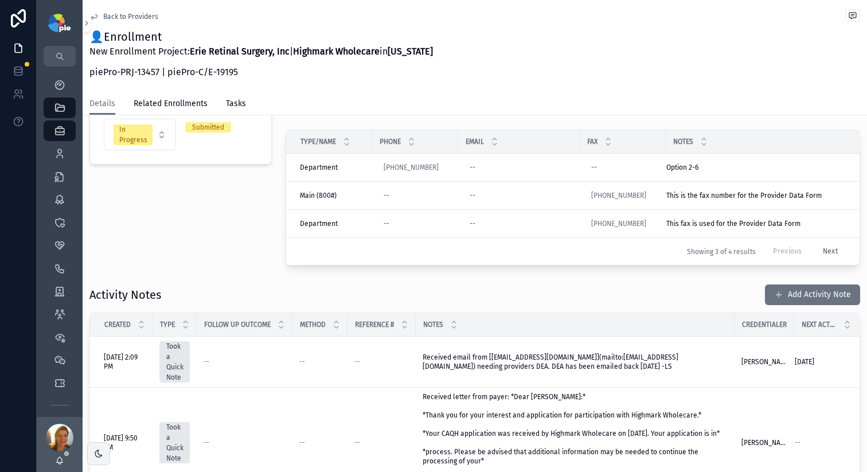
scroll to position [292, 0]
click at [785, 296] on button "Add Activity Note" at bounding box center [812, 294] width 95 height 21
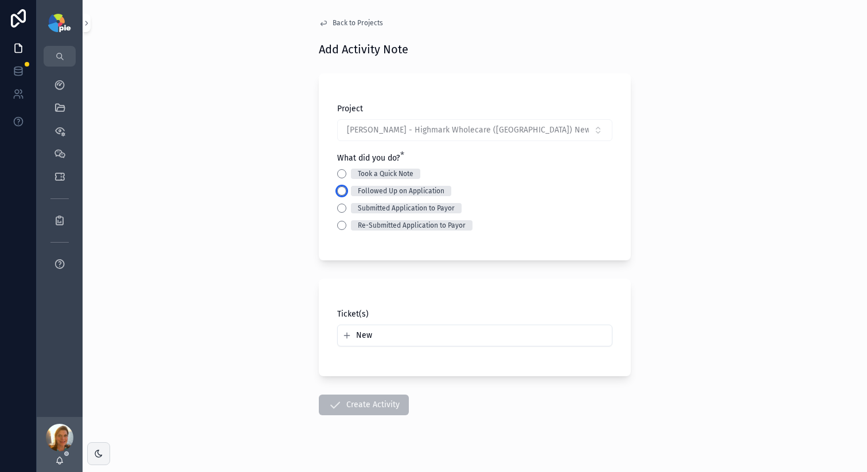
click at [339, 190] on button "Followed Up on Application" at bounding box center [341, 190] width 9 height 9
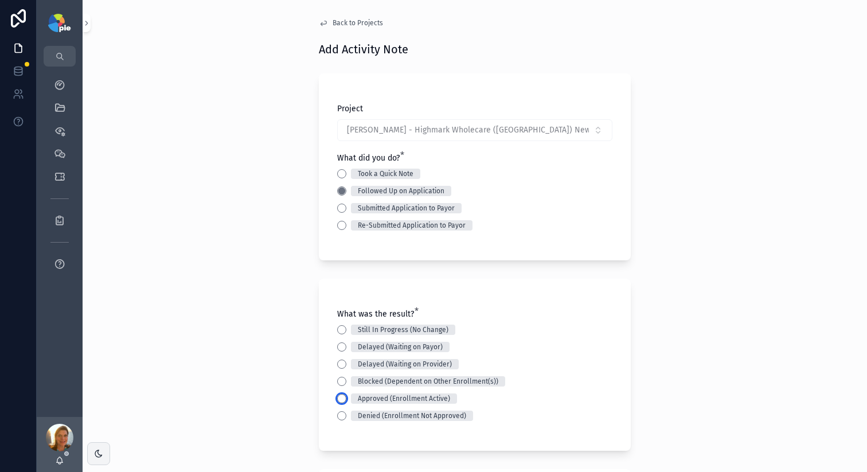
click at [338, 398] on button "Approved (Enrollment Active)" at bounding box center [341, 398] width 9 height 9
click at [245, 311] on div "Back to Projects Add Activity Note Project Kulits, John - Highmark Wholecare (P…" at bounding box center [475, 236] width 784 height 472
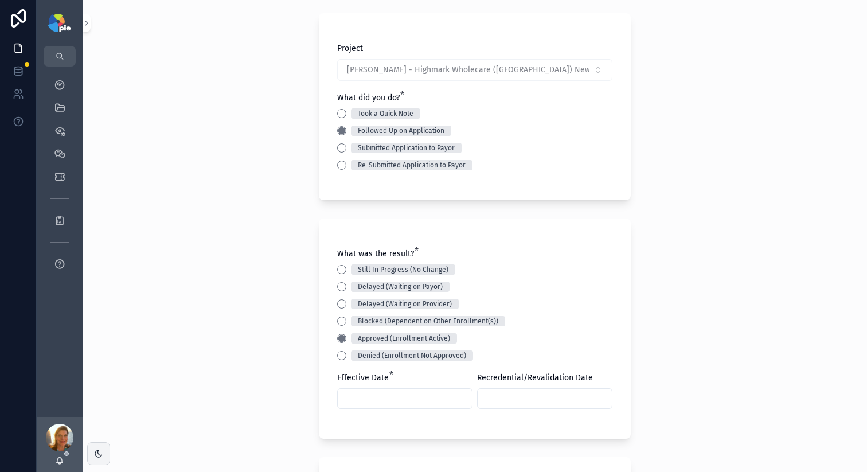
scroll to position [214, 0]
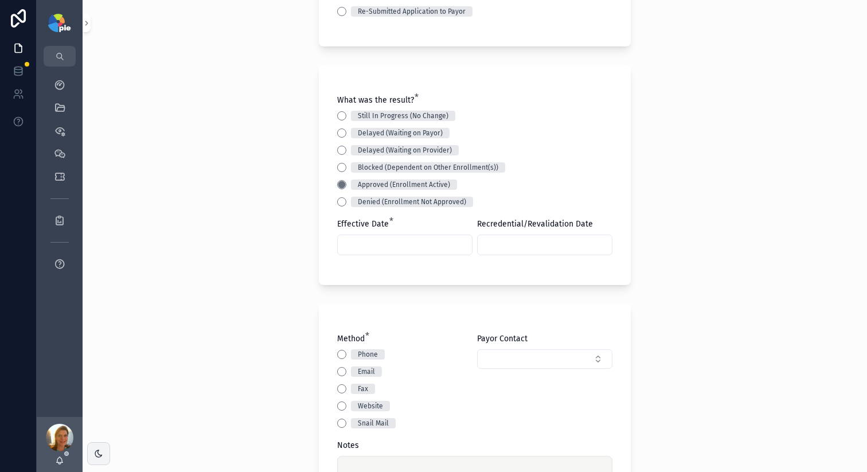
click at [381, 246] on input "scrollable content" at bounding box center [405, 245] width 134 height 16
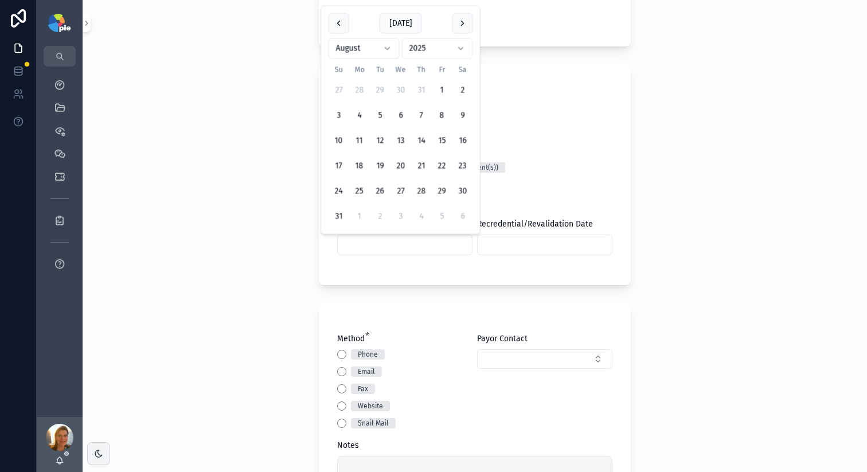
click at [419, 194] on button "28" at bounding box center [421, 191] width 21 height 21
type input "*********"
click at [338, 376] on div "Email" at bounding box center [404, 371] width 135 height 10
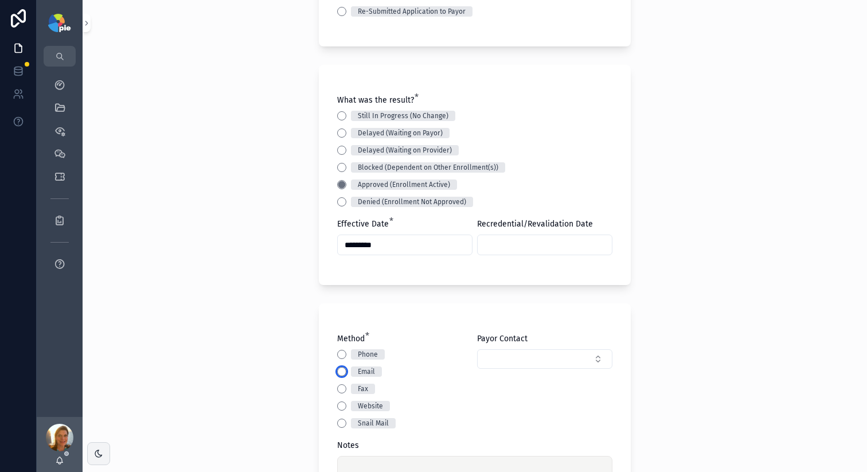
click at [339, 370] on button "Email" at bounding box center [341, 371] width 9 height 9
click at [232, 370] on div "Back to Projects Add Activity Note Project Kulits, John - Highmark Wholecare (P…" at bounding box center [475, 236] width 784 height 472
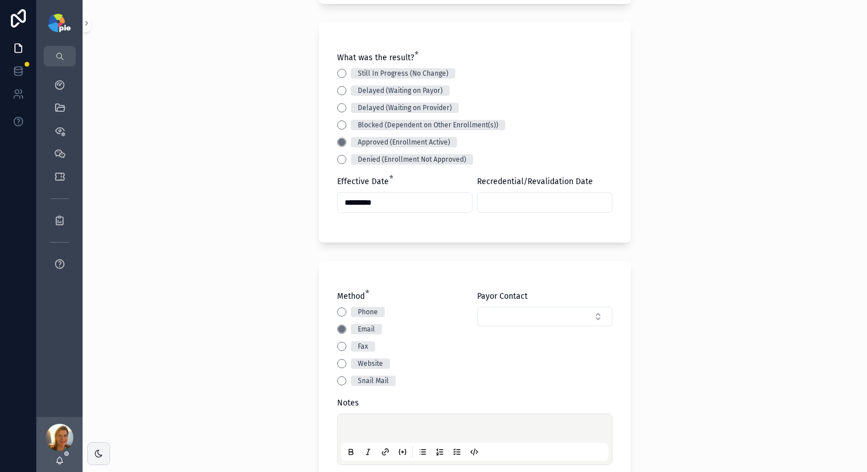
scroll to position [378, 0]
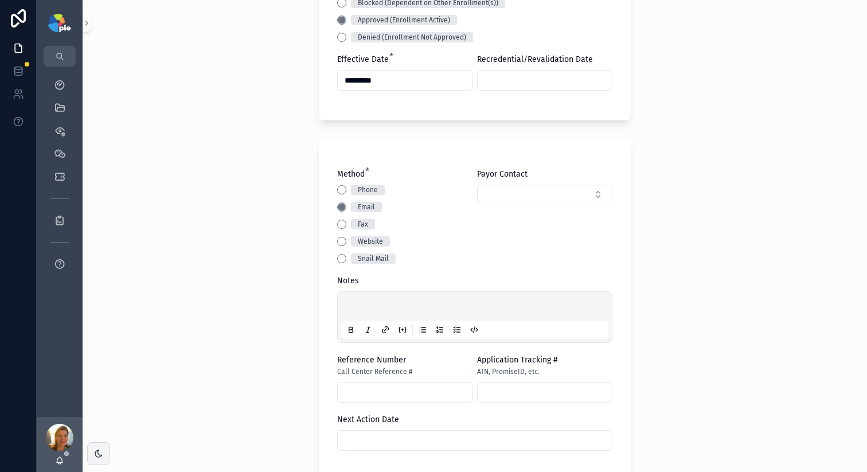
click at [352, 307] on p "scrollable content" at bounding box center [477, 307] width 267 height 11
click at [475, 311] on span "**********" at bounding box center [466, 308] width 245 height 8
click at [477, 309] on span "**********" at bounding box center [466, 308] width 245 height 8
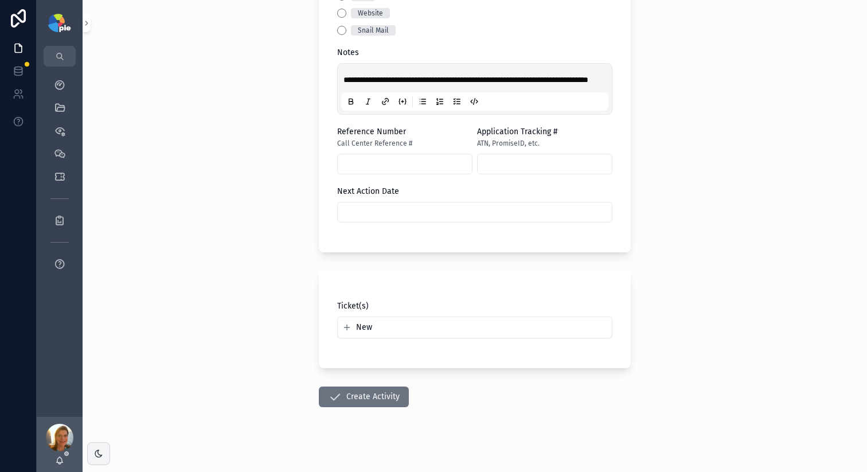
scroll to position [624, 0]
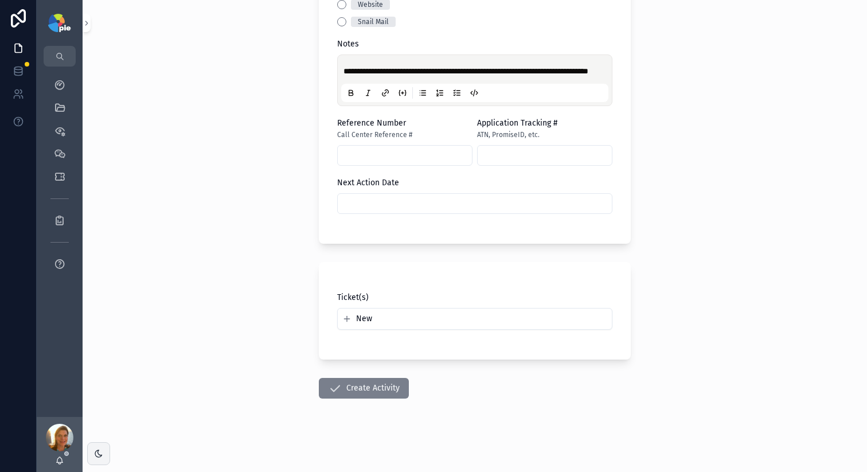
click at [374, 391] on button "Create Activity" at bounding box center [364, 388] width 90 height 21
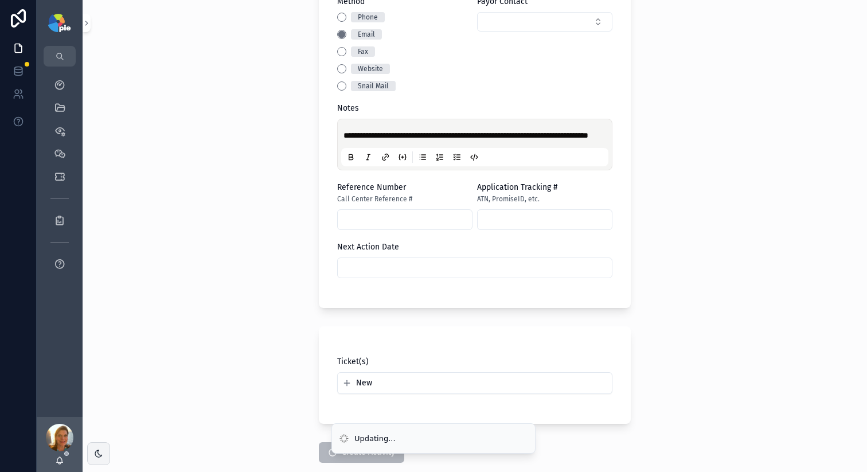
scroll to position [548, 0]
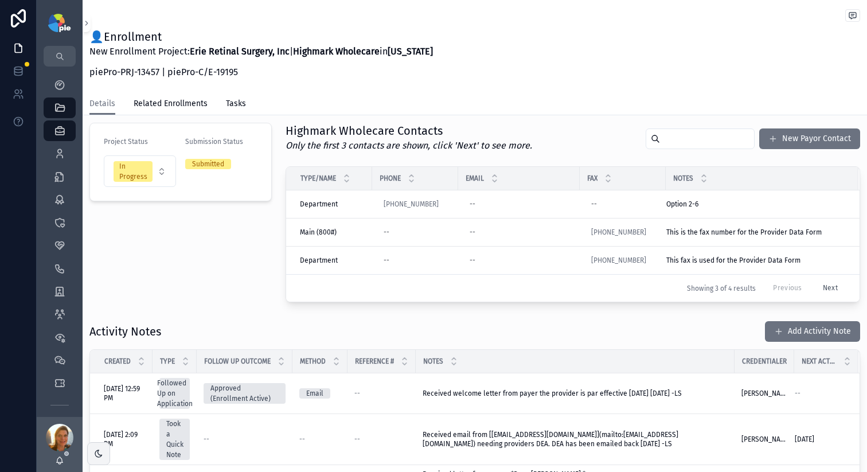
scroll to position [260, 0]
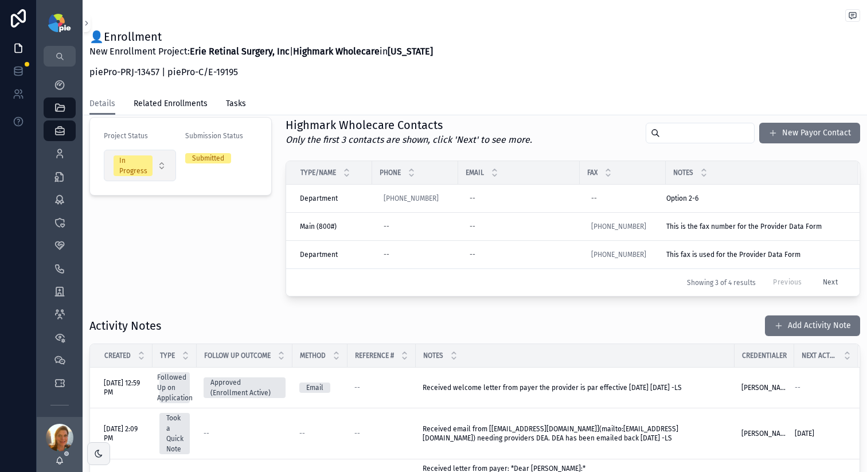
click at [163, 174] on button "In Progress" at bounding box center [140, 166] width 72 height 32
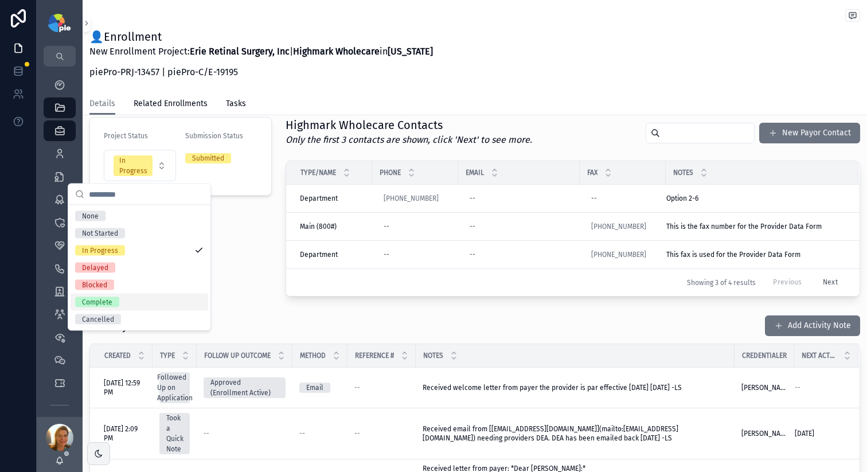
click at [145, 294] on div "Complete" at bounding box center [140, 302] width 138 height 17
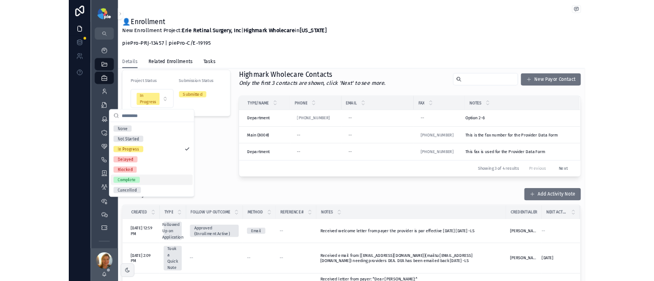
scroll to position [307, 0]
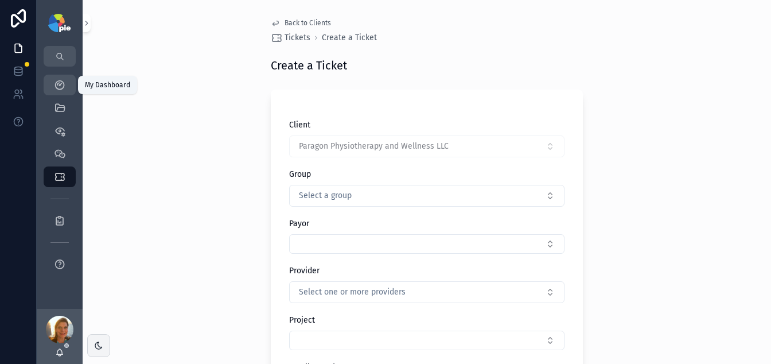
click at [56, 81] on icon "scrollable content" at bounding box center [59, 84] width 11 height 11
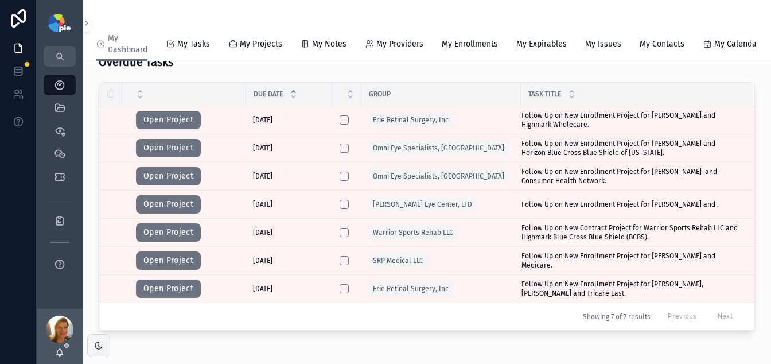
scroll to position [107, 0]
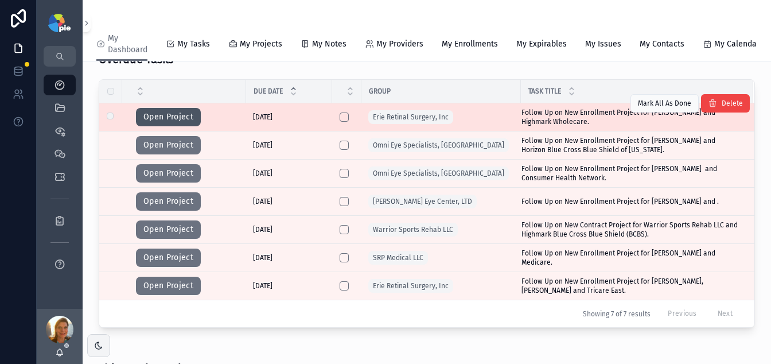
click at [197, 114] on button "Open Project" at bounding box center [168, 117] width 65 height 18
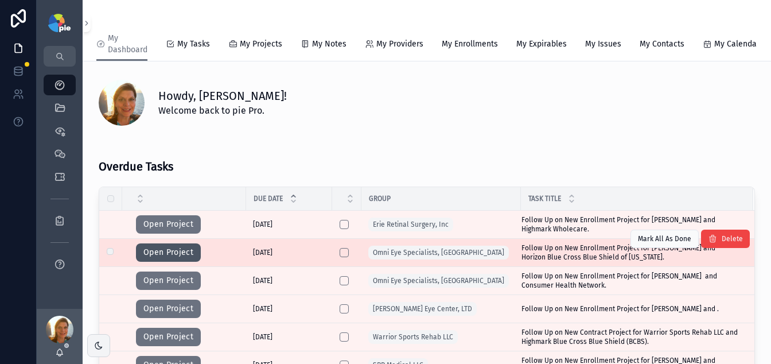
click at [186, 261] on button "Open Project" at bounding box center [168, 252] width 65 height 18
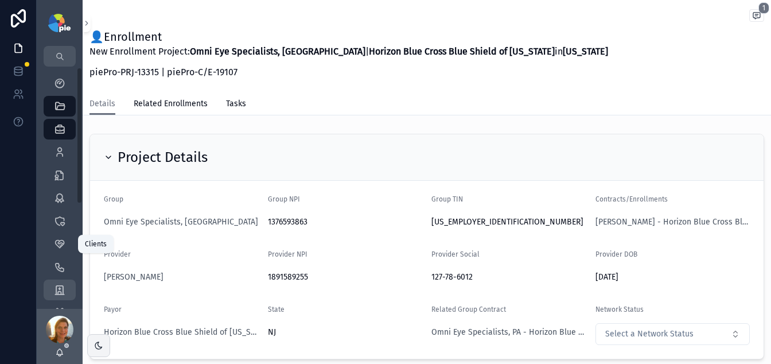
scroll to position [2, 0]
click at [63, 294] on icon "scrollable content" at bounding box center [59, 288] width 11 height 11
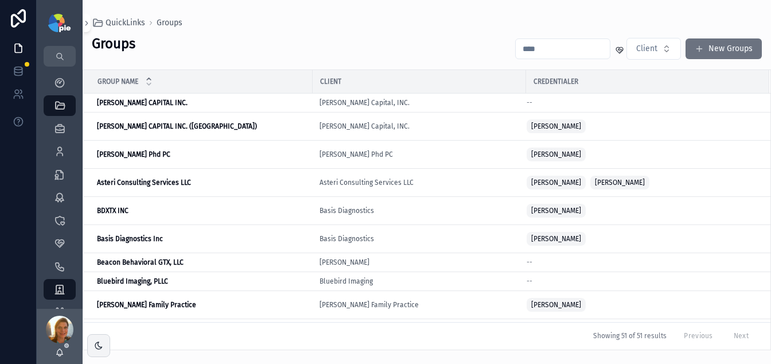
click at [520, 49] on input "scrollable content" at bounding box center [563, 49] width 94 height 16
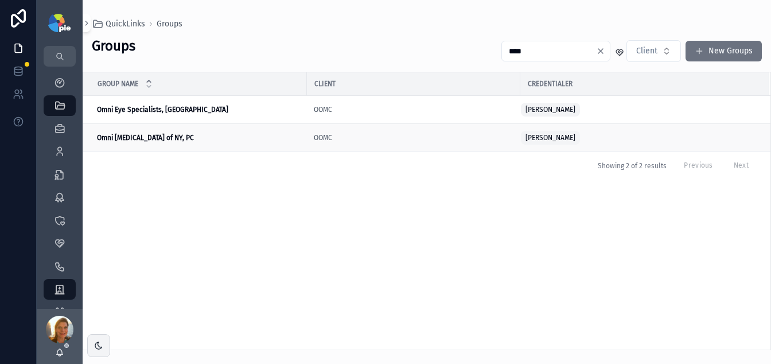
type input "****"
click at [116, 140] on strong "Omni [MEDICAL_DATA] of NY, PC" at bounding box center [145, 138] width 97 height 8
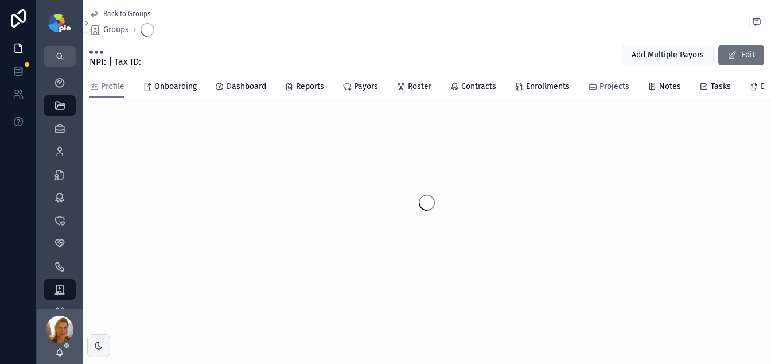
click at [618, 87] on span "Projects" at bounding box center [614, 86] width 30 height 11
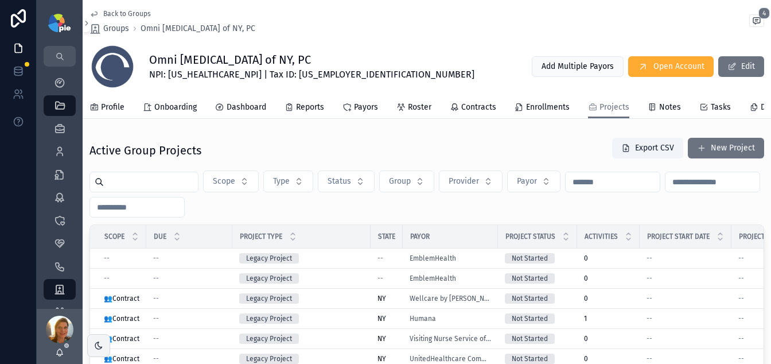
click at [158, 186] on input "scrollable content" at bounding box center [151, 182] width 94 height 16
click at [537, 187] on span "Payor" at bounding box center [527, 180] width 20 height 11
type input "*****"
click at [506, 233] on span "ElderPlan" at bounding box center [490, 236] width 34 height 11
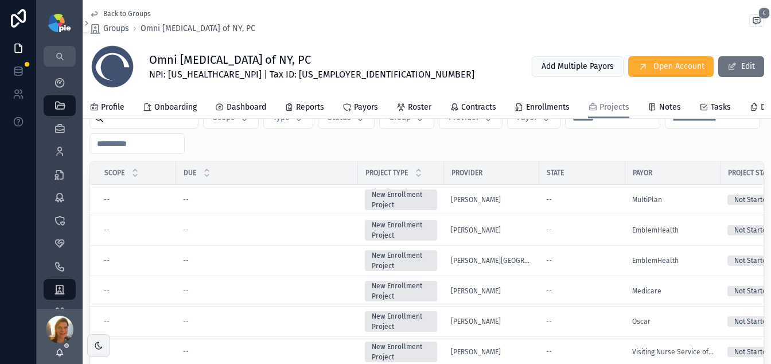
scroll to position [260, 0]
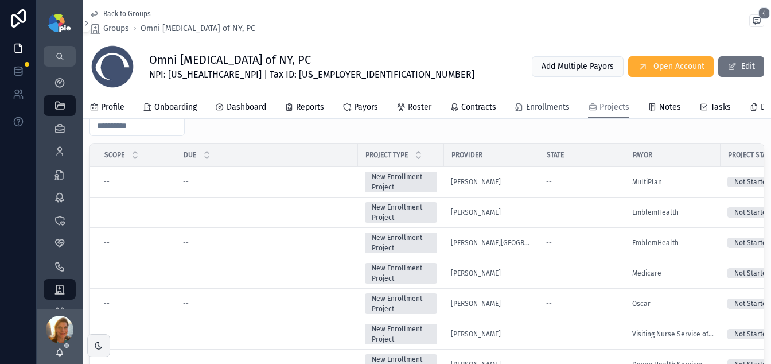
click at [557, 110] on span "Enrollments" at bounding box center [548, 107] width 44 height 11
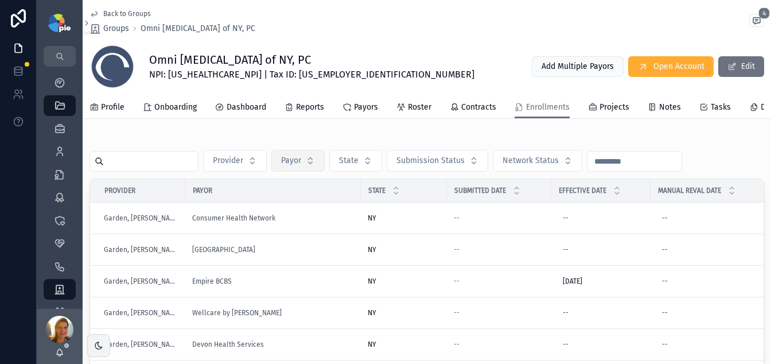
click at [293, 166] on span "Payor" at bounding box center [291, 160] width 20 height 11
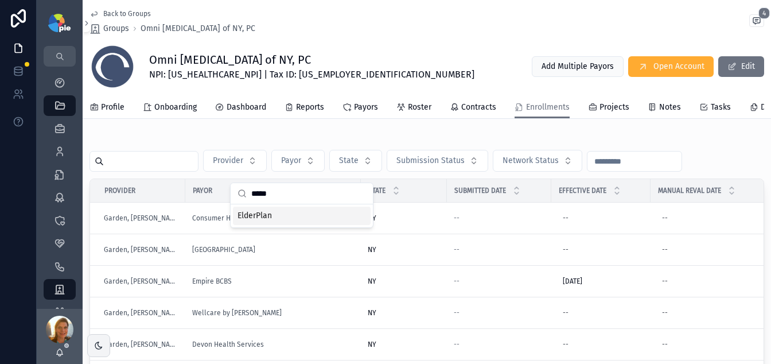
type input "*****"
click at [259, 212] on span "ElderPlan" at bounding box center [254, 215] width 34 height 11
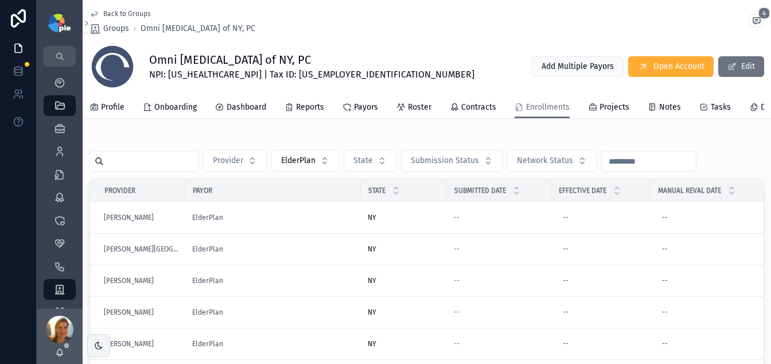
scroll to position [38, 0]
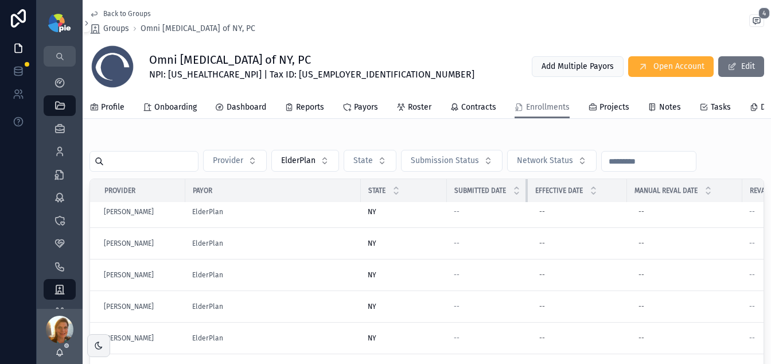
drag, startPoint x: 548, startPoint y: 195, endPoint x: 522, endPoint y: 194, distance: 26.4
click at [522, 194] on th "Submitted Date" at bounding box center [487, 191] width 81 height 24
drag, startPoint x: 624, startPoint y: 194, endPoint x: 604, endPoint y: 194, distance: 20.1
click at [604, 194] on div "scrollable content" at bounding box center [606, 190] width 5 height 23
click at [660, 197] on tr "Provider Payor State Submitted Date Effective Date Manual Reval Date Revalidati…" at bounding box center [509, 191] width 838 height 24
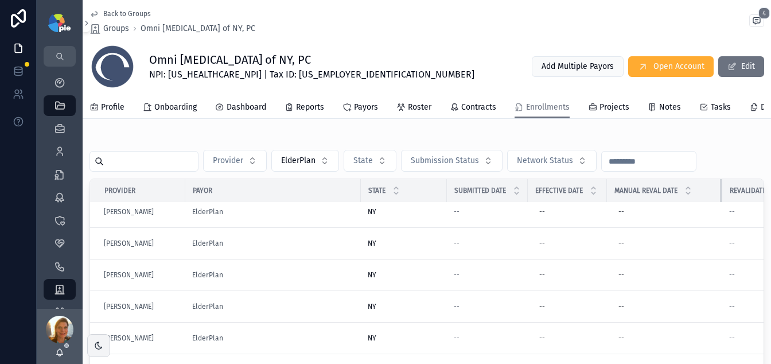
scroll to position [31, 0]
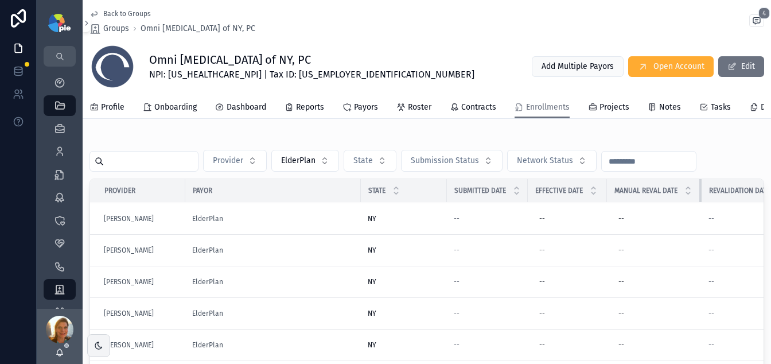
drag, startPoint x: 721, startPoint y: 197, endPoint x: 701, endPoint y: 197, distance: 20.6
click at [660, 197] on div "scrollable content" at bounding box center [701, 190] width 5 height 23
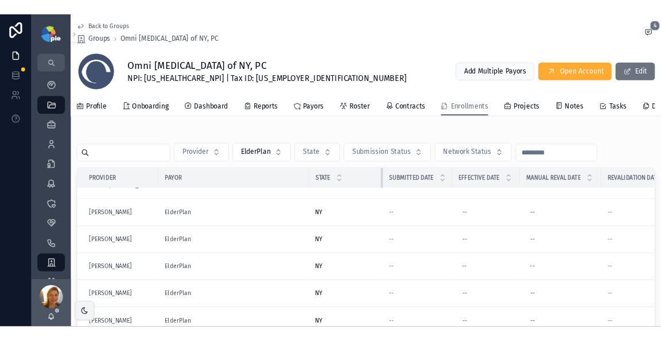
scroll to position [0, 0]
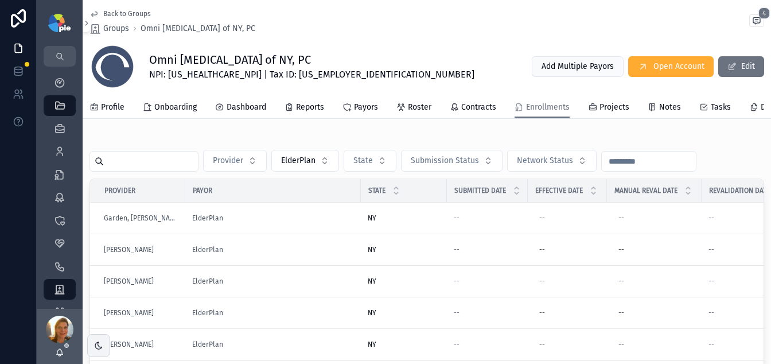
drag, startPoint x: 447, startPoint y: 197, endPoint x: 430, endPoint y: 196, distance: 16.6
click at [430, 196] on tr "Provider Payor State Submitted Date Effective Date Manual Reval Date Revalidati…" at bounding box center [499, 191] width 818 height 24
drag, startPoint x: 446, startPoint y: 197, endPoint x: 415, endPoint y: 195, distance: 31.0
click at [415, 195] on tr "Provider Payor State Submitted Date Effective Date Manual Reval Date Revalidati…" at bounding box center [499, 191] width 818 height 24
drag, startPoint x: 444, startPoint y: 194, endPoint x: 423, endPoint y: 196, distance: 21.9
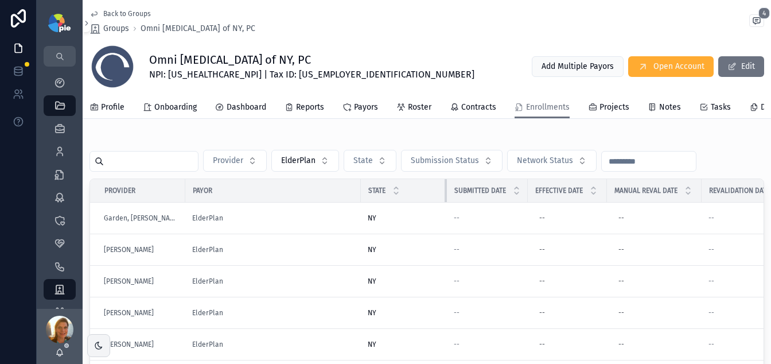
click at [444, 196] on div "scrollable content" at bounding box center [446, 190] width 5 height 23
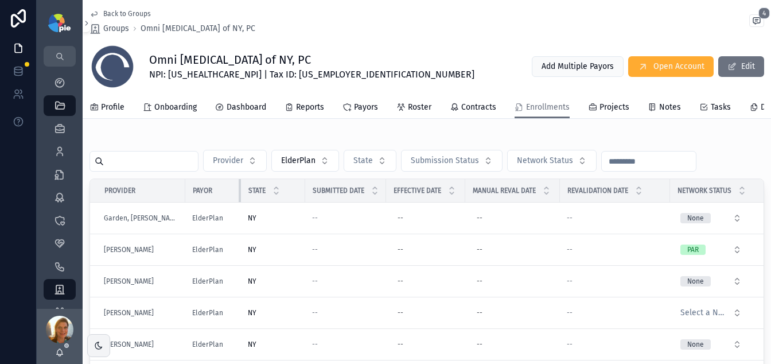
drag, startPoint x: 360, startPoint y: 195, endPoint x: 240, endPoint y: 190, distance: 119.9
click at [240, 190] on div "scrollable content" at bounding box center [241, 190] width 5 height 23
drag, startPoint x: 669, startPoint y: 197, endPoint x: 649, endPoint y: 198, distance: 20.1
click at [649, 198] on div "scrollable content" at bounding box center [649, 190] width 5 height 23
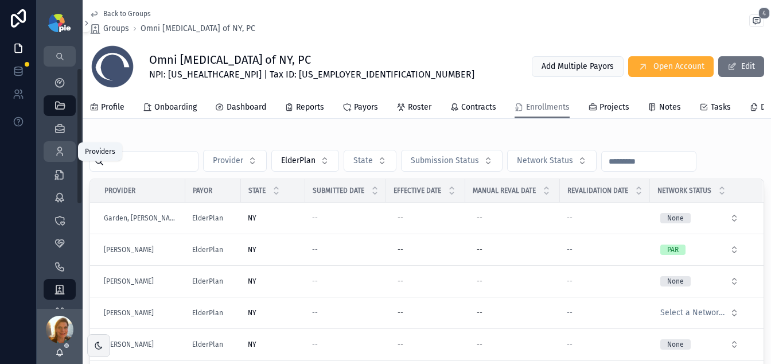
click at [61, 142] on div "Providers 295" at bounding box center [59, 151] width 18 height 18
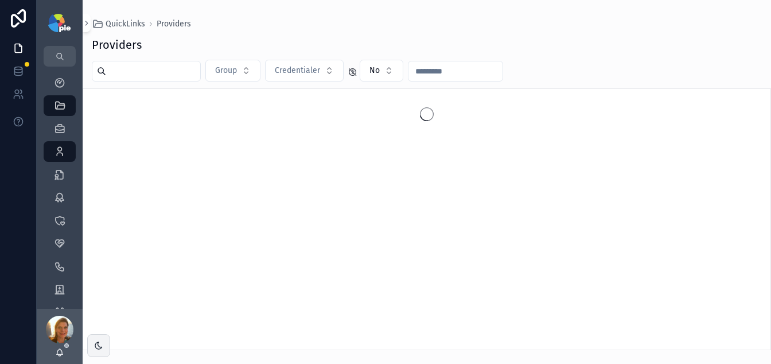
click at [153, 58] on div "Providers Group Credentialer No" at bounding box center [427, 190] width 688 height 320
click at [153, 69] on input "scrollable content" at bounding box center [153, 71] width 94 height 16
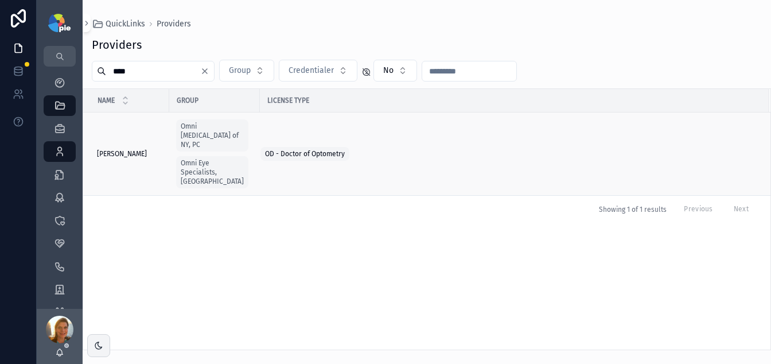
type input "****"
click at [126, 149] on span "[PERSON_NAME]" at bounding box center [122, 153] width 50 height 9
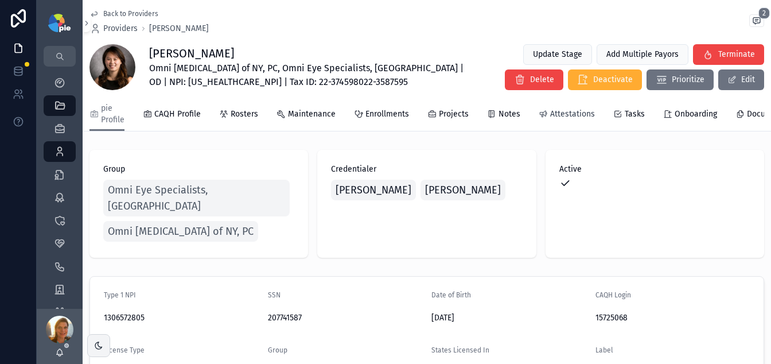
click at [575, 111] on span "Attestations" at bounding box center [572, 113] width 45 height 11
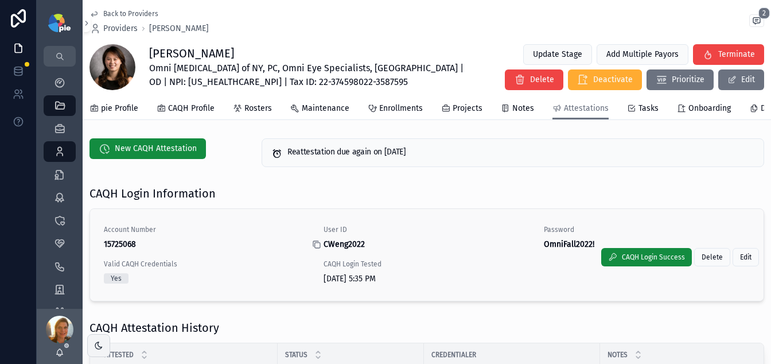
click at [314, 249] on icon "scrollable content" at bounding box center [316, 244] width 9 height 9
click at [533, 249] on icon "scrollable content" at bounding box center [536, 244] width 9 height 9
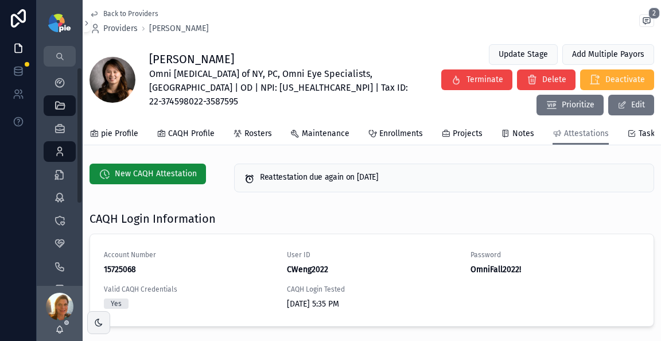
scroll to position [2, 0]
click at [120, 28] on span "Providers" at bounding box center [120, 28] width 34 height 11
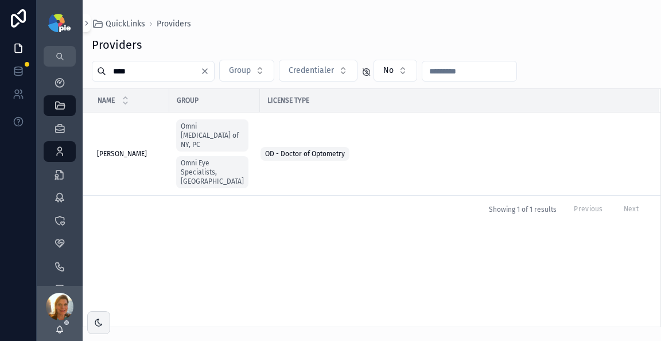
click at [173, 68] on input "****" at bounding box center [153, 71] width 94 height 16
click at [173, 67] on input "****" at bounding box center [153, 71] width 94 height 16
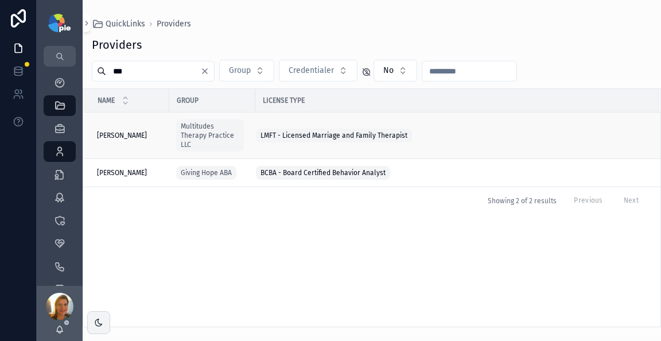
type input "***"
click at [127, 140] on td "Floyd, Ashley Floyd, Ashley" at bounding box center [126, 135] width 86 height 46
click at [127, 139] on span "Floyd, Ashley" at bounding box center [122, 135] width 50 height 9
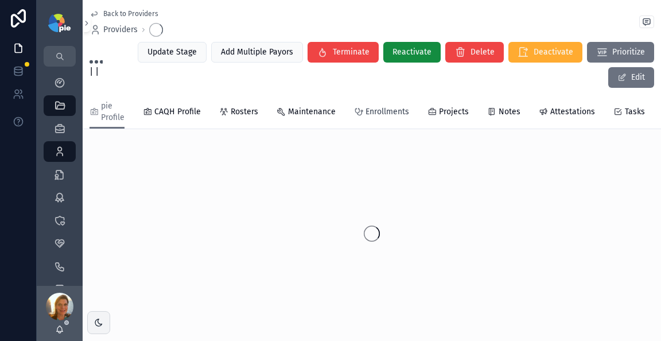
click at [378, 116] on span "Enrollments" at bounding box center [387, 111] width 44 height 11
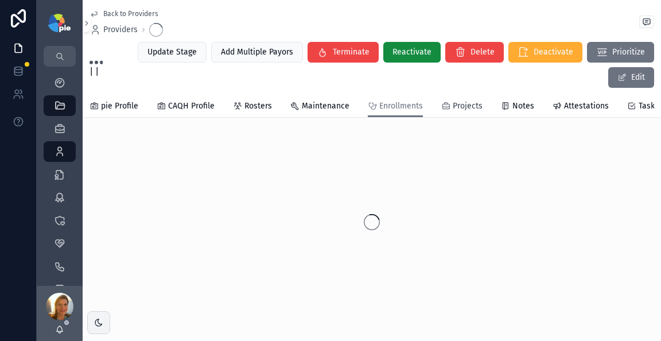
click at [448, 110] on div "Projects" at bounding box center [461, 105] width 41 height 11
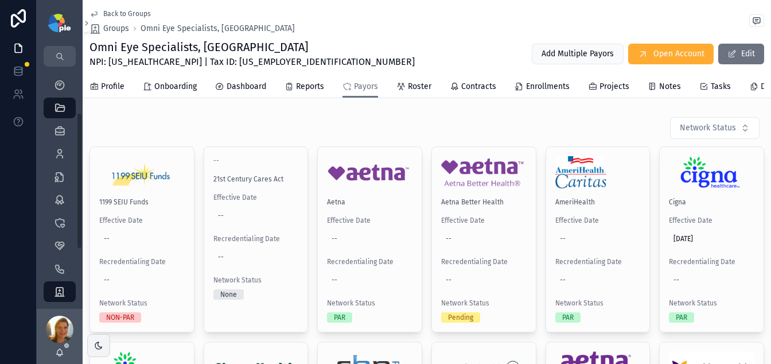
scroll to position [445, 0]
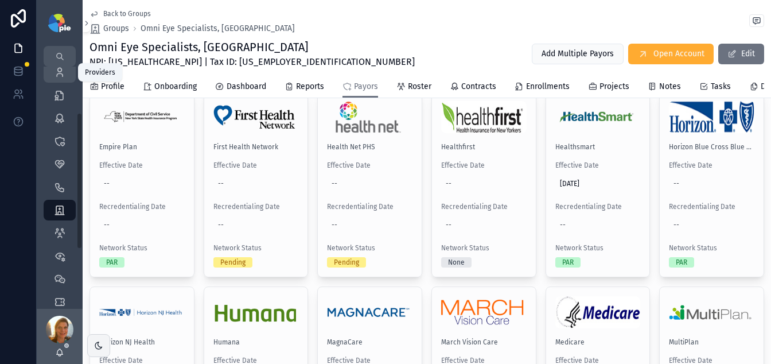
click at [64, 69] on icon "scrollable content" at bounding box center [59, 72] width 11 height 11
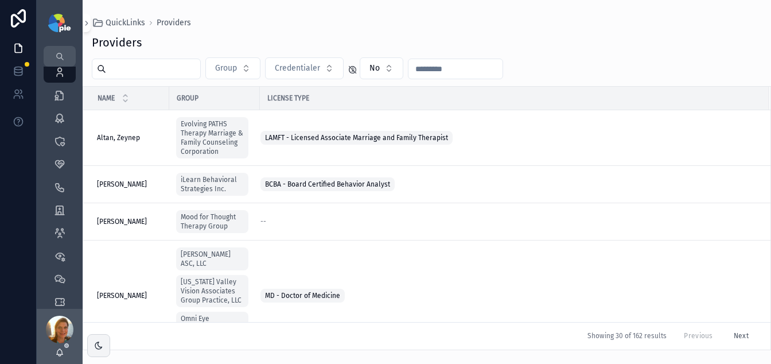
click at [183, 62] on input "scrollable content" at bounding box center [153, 69] width 94 height 16
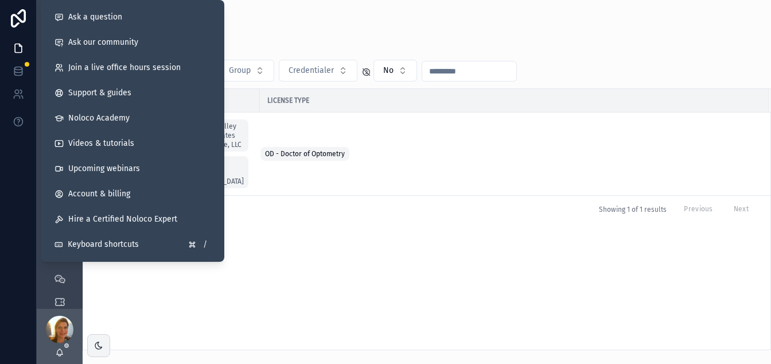
type input "*******"
click at [280, 26] on div "QuickLinks Providers" at bounding box center [427, 23] width 670 height 11
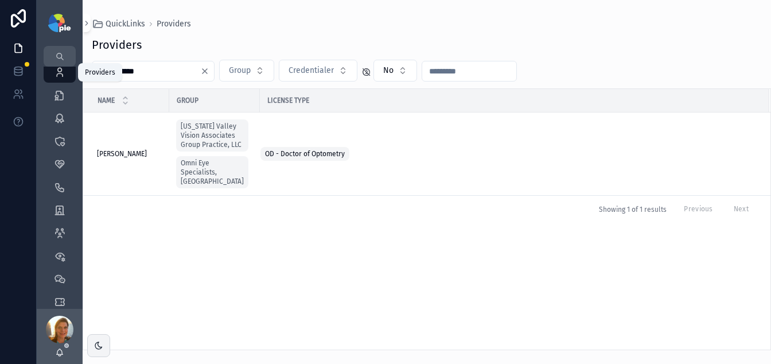
click at [61, 72] on icon "scrollable content" at bounding box center [59, 72] width 11 height 11
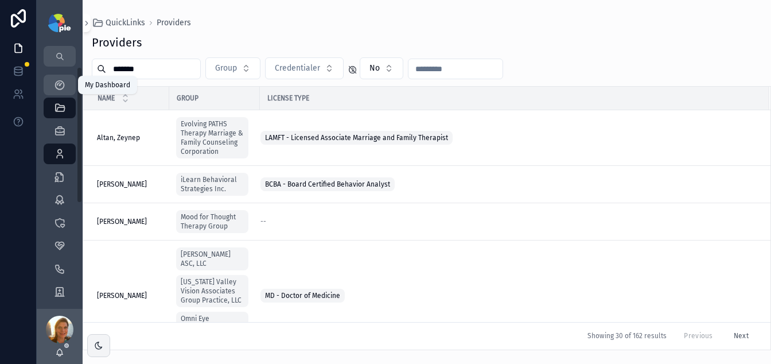
click at [63, 80] on icon "scrollable content" at bounding box center [59, 84] width 11 height 11
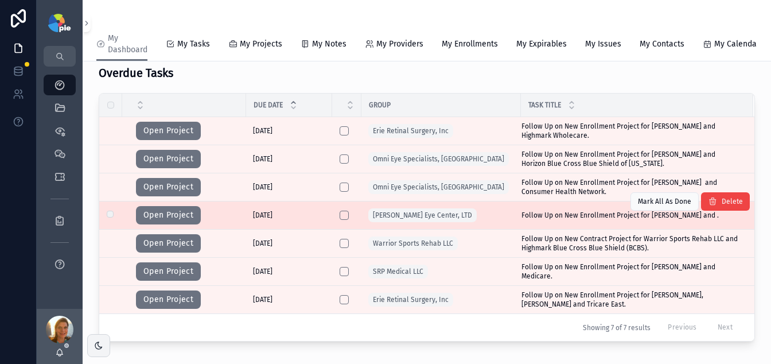
scroll to position [93, 0]
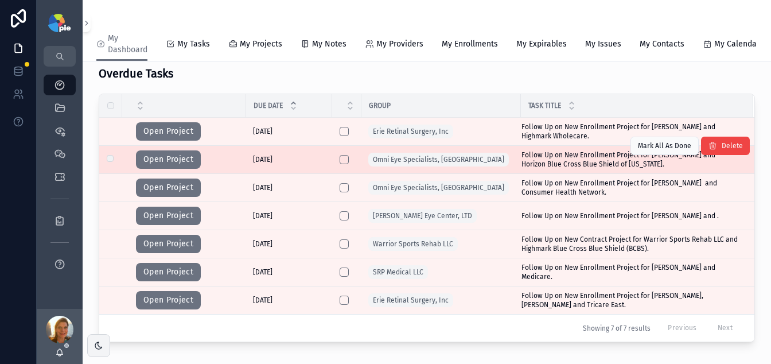
click at [573, 160] on span "Follow Up on New Enrollment Project for [PERSON_NAME] and Horizon Blue Cross Bl…" at bounding box center [630, 159] width 218 height 18
click at [182, 167] on button "Open Project" at bounding box center [168, 159] width 65 height 18
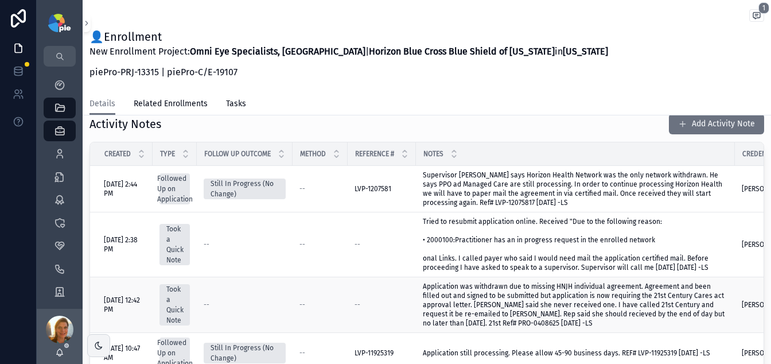
scroll to position [364, 0]
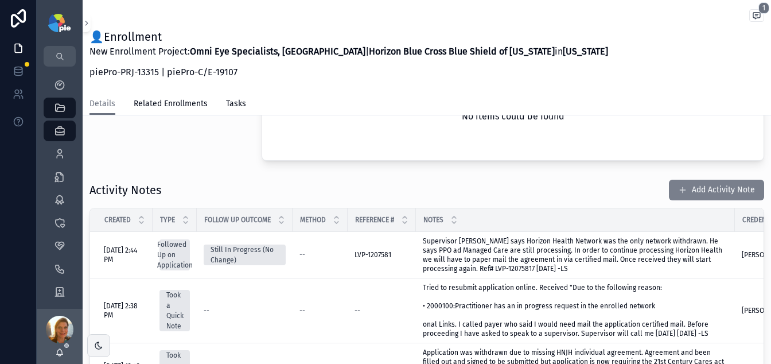
click at [709, 193] on button "Add Activity Note" at bounding box center [716, 189] width 95 height 21
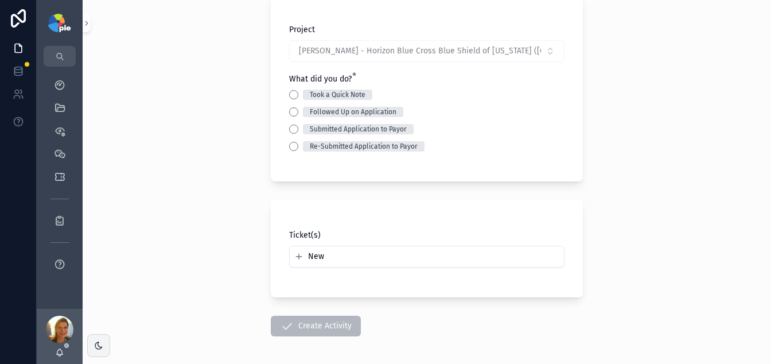
scroll to position [82, 0]
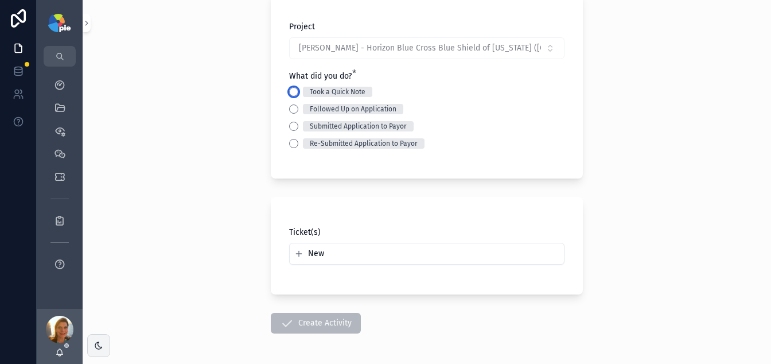
click at [290, 91] on button "Took a Quick Note" at bounding box center [293, 91] width 9 height 9
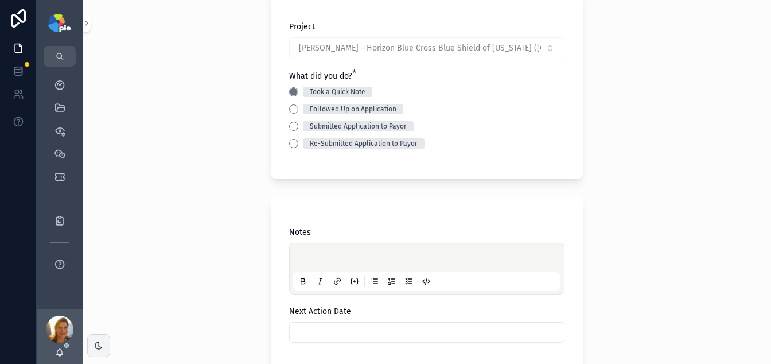
click at [337, 252] on div "scrollable content" at bounding box center [426, 269] width 267 height 44
click at [339, 253] on p "scrollable content" at bounding box center [428, 258] width 267 height 11
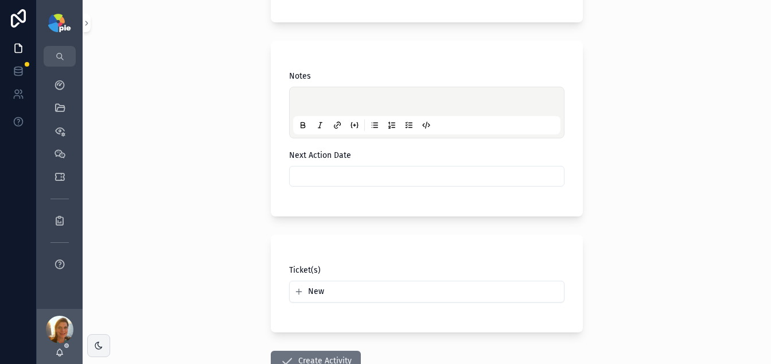
scroll to position [319, 0]
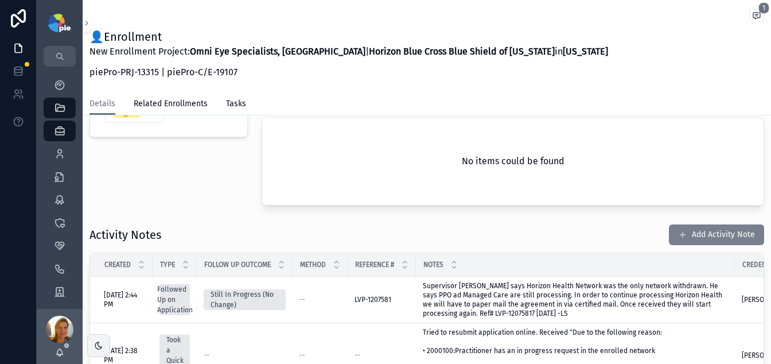
click at [704, 241] on button "Add Activity Note" at bounding box center [716, 234] width 95 height 21
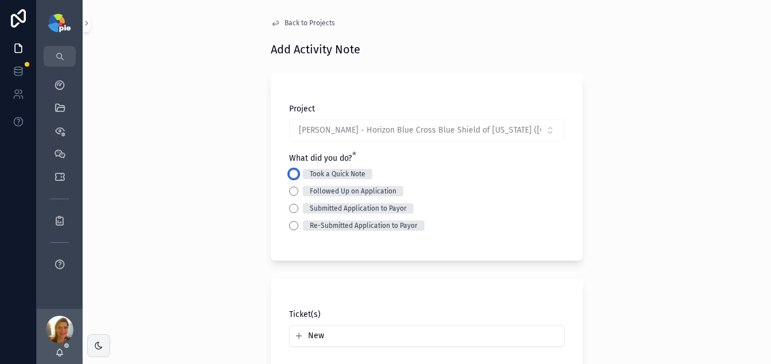
click at [291, 174] on button "Took a Quick Note" at bounding box center [293, 173] width 9 height 9
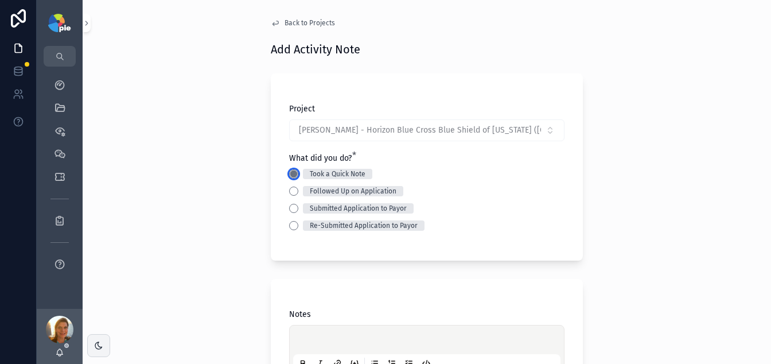
scroll to position [85, 0]
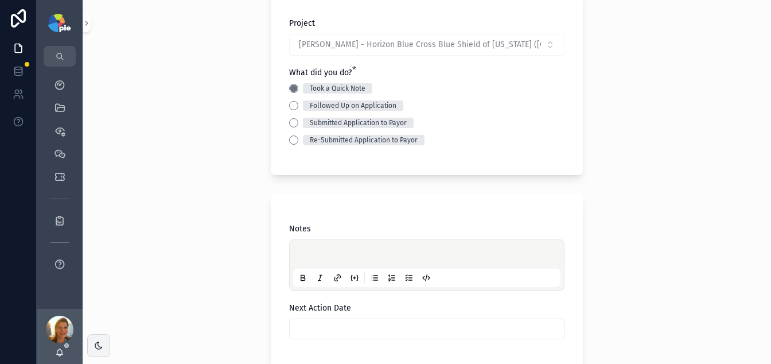
drag, startPoint x: 316, startPoint y: 250, endPoint x: 257, endPoint y: 116, distance: 146.6
click at [316, 243] on div "scrollable content" at bounding box center [426, 265] width 267 height 44
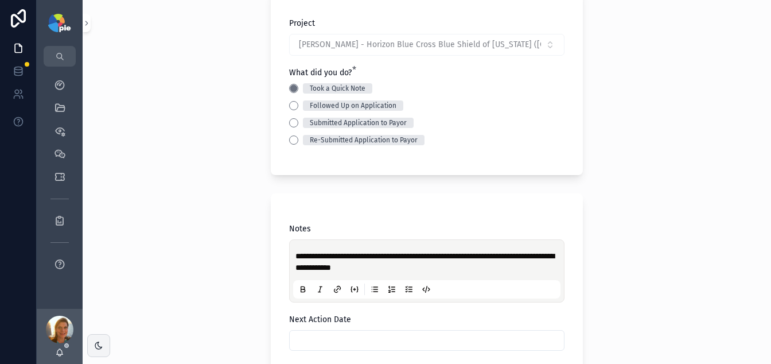
click at [494, 270] on p "**********" at bounding box center [428, 261] width 267 height 23
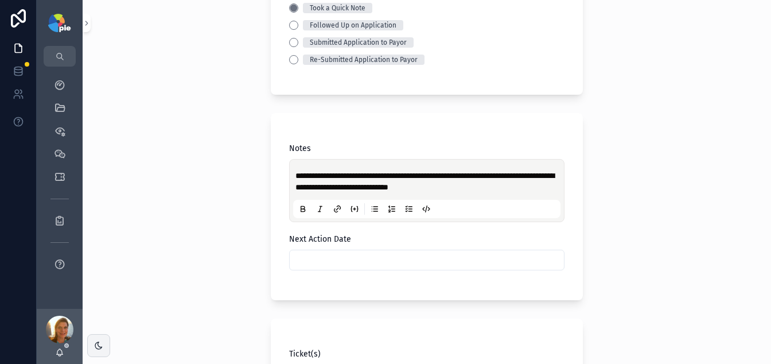
scroll to position [166, 0]
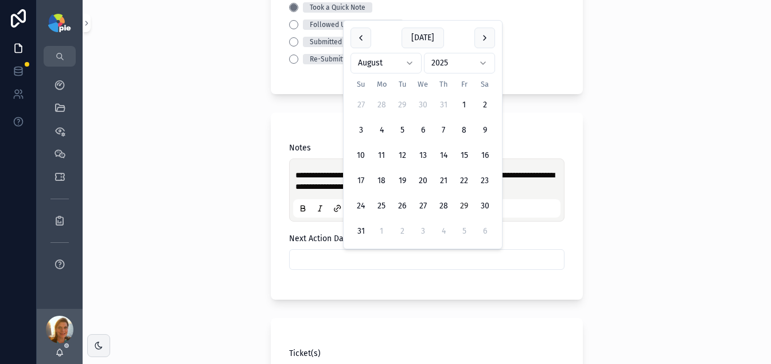
click at [423, 263] on input "scrollable content" at bounding box center [427, 259] width 274 height 16
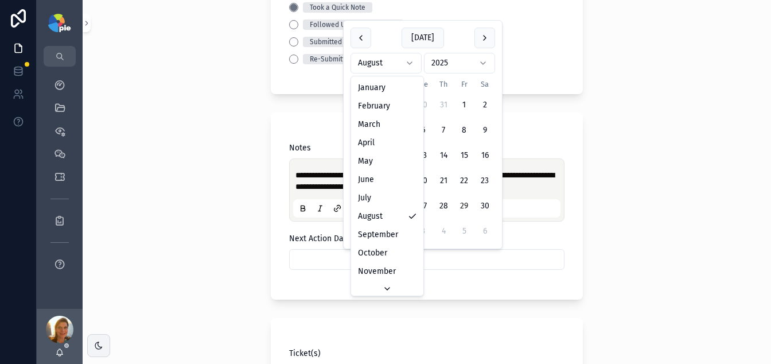
click at [413, 67] on html "**********" at bounding box center [385, 182] width 771 height 364
drag, startPoint x: 391, startPoint y: 235, endPoint x: 394, endPoint y: 224, distance: 11.8
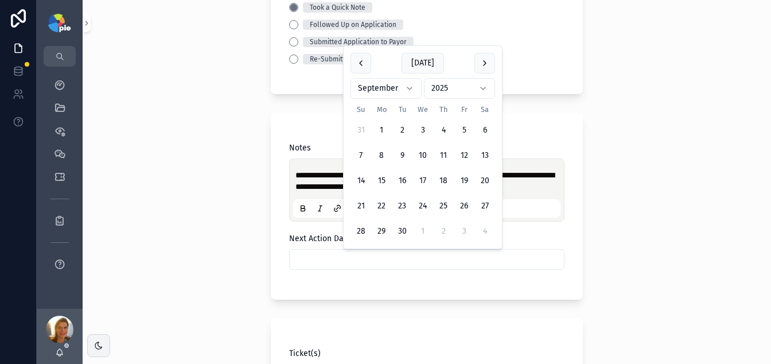
click at [462, 132] on button "5" at bounding box center [464, 130] width 21 height 21
type input "********"
click at [172, 160] on div "**********" at bounding box center [427, 16] width 688 height 364
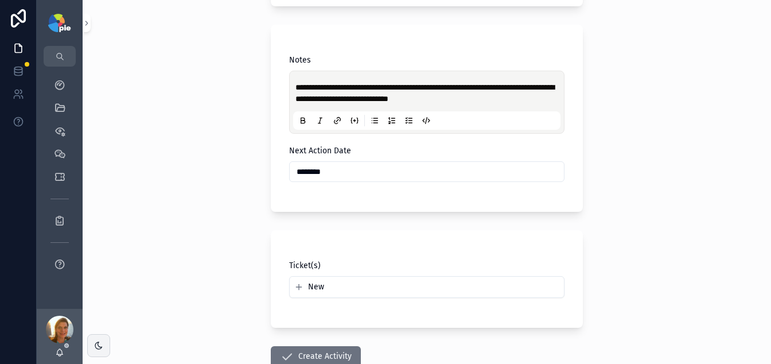
scroll to position [330, 0]
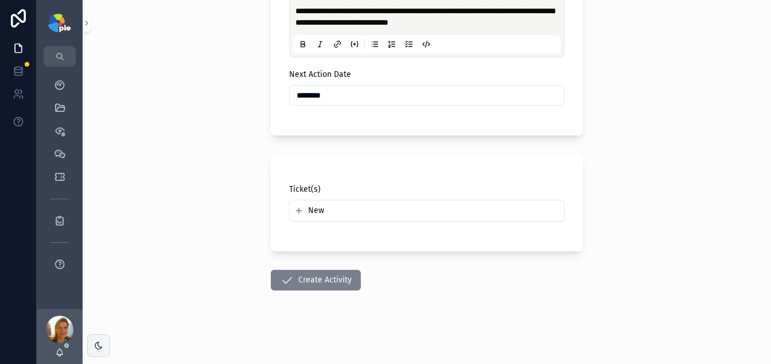
click at [294, 275] on button "Create Activity" at bounding box center [316, 280] width 90 height 21
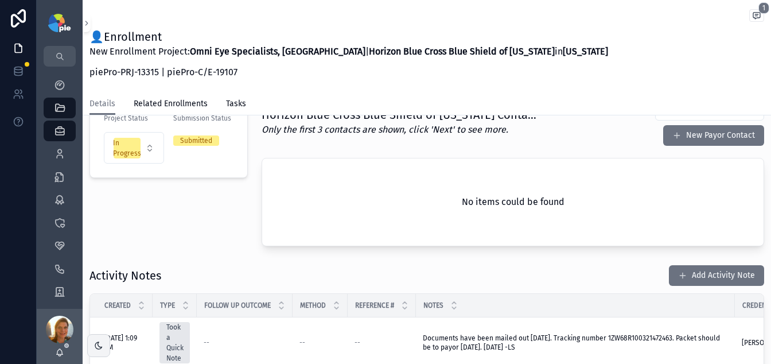
scroll to position [284, 0]
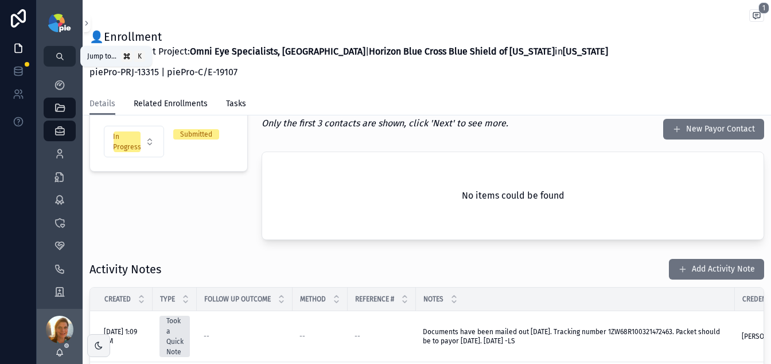
click at [61, 46] on button "scrollable content" at bounding box center [60, 56] width 32 height 21
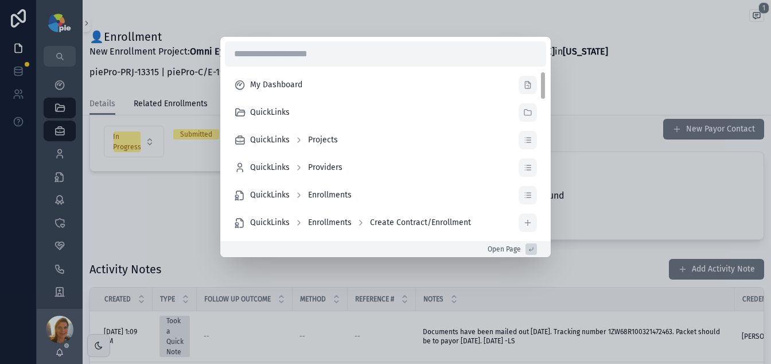
click at [633, 25] on div "My Dashboard QuickLinks QuickLinks Projects QuickLinks Providers QuickLinks Enr…" at bounding box center [385, 182] width 771 height 364
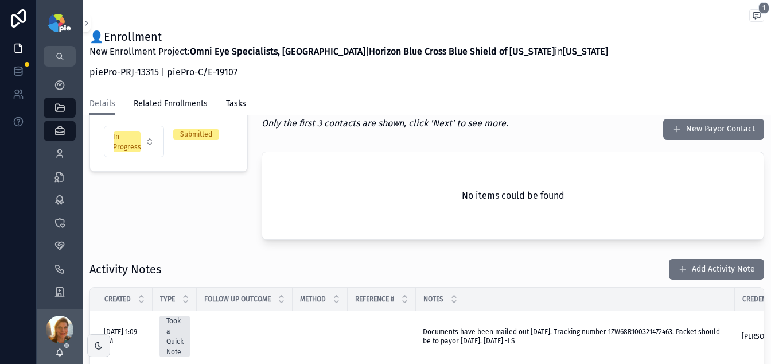
click at [401, 72] on p "piePro-PRJ-13315 | piePro-C/E-19107" at bounding box center [348, 72] width 518 height 14
click at [60, 84] on icon "scrollable content" at bounding box center [59, 84] width 11 height 11
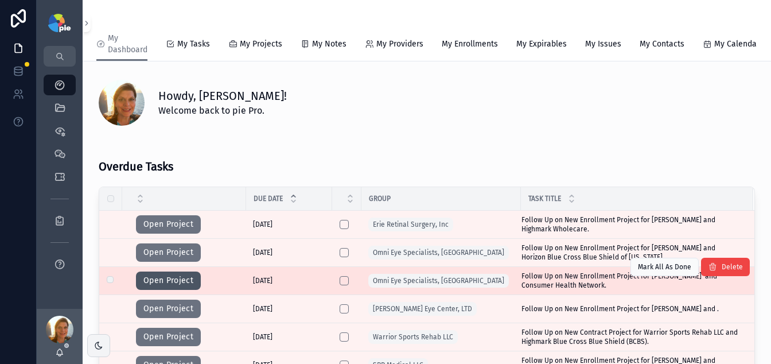
click at [190, 275] on button "Open Project" at bounding box center [168, 280] width 65 height 18
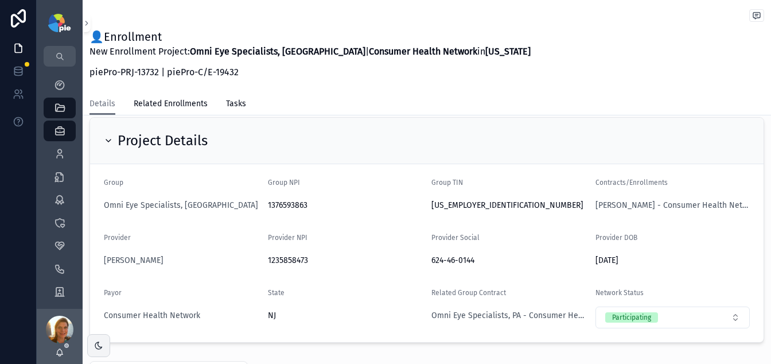
scroll to position [259, 0]
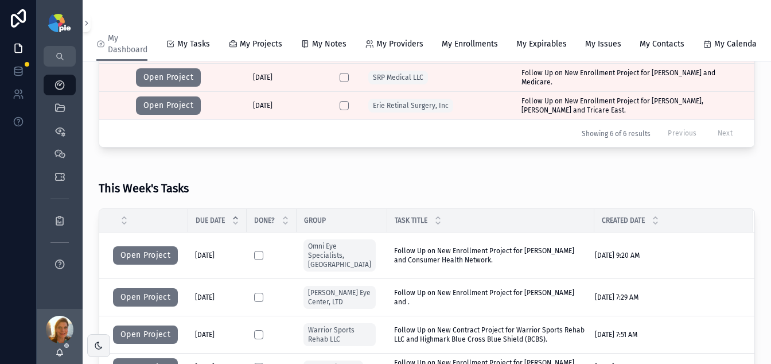
scroll to position [124, 0]
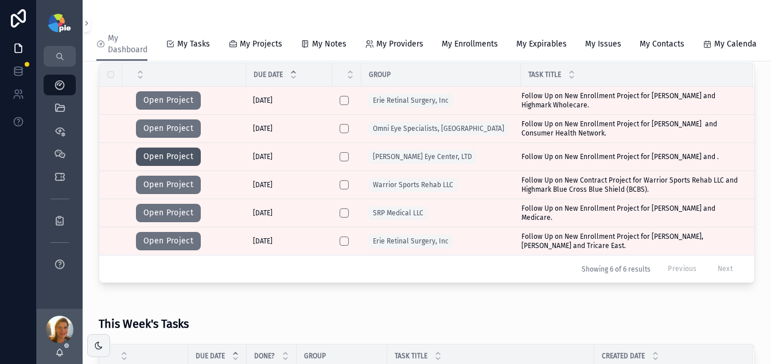
click at [174, 159] on button "Open Project" at bounding box center [168, 156] width 65 height 18
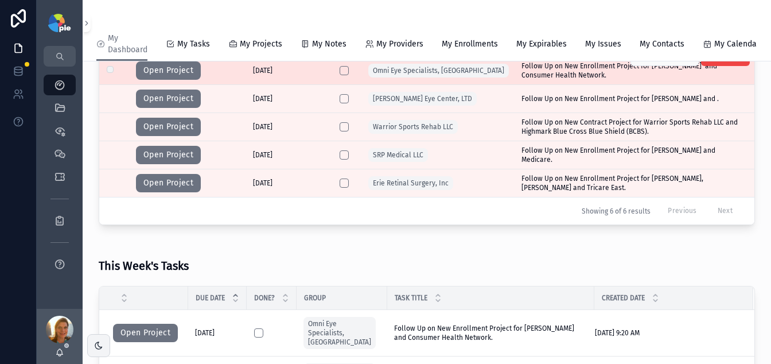
scroll to position [60, 0]
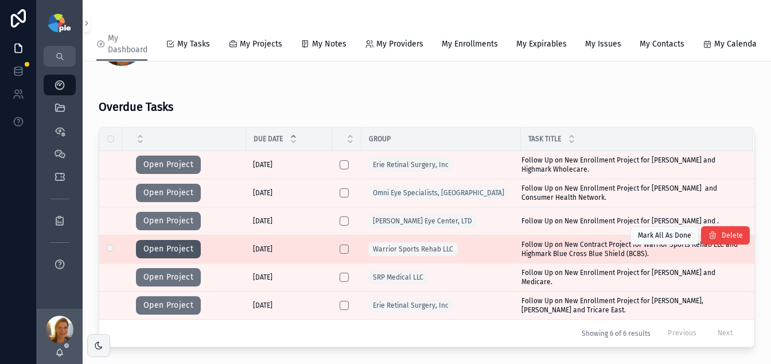
click at [161, 255] on button "Open Project" at bounding box center [168, 249] width 65 height 18
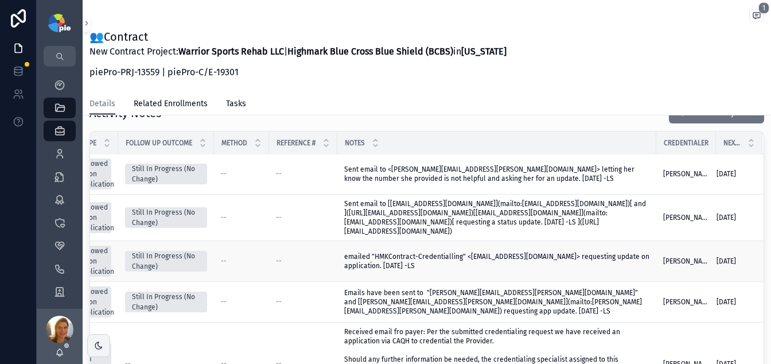
scroll to position [0, 100]
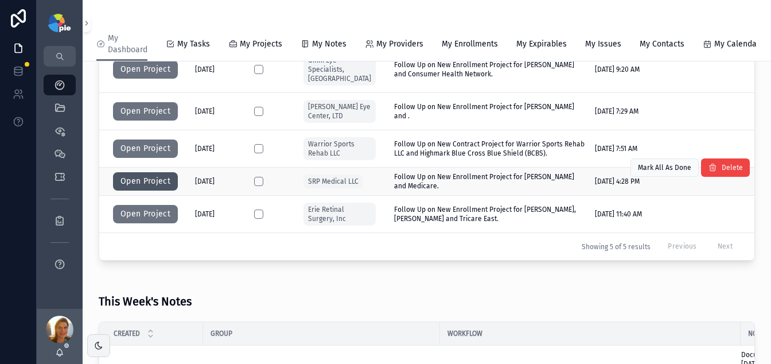
click at [165, 184] on button "Open Project" at bounding box center [145, 181] width 65 height 18
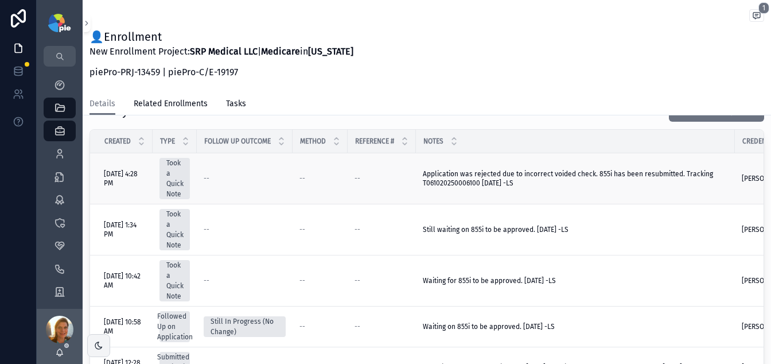
click at [474, 183] on span "Application was rejected due to incorrect voided check. 855i has been resubmitt…" at bounding box center [575, 178] width 305 height 18
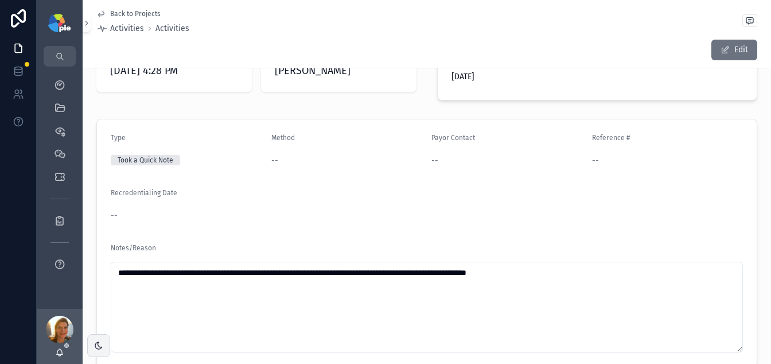
scroll to position [166, 0]
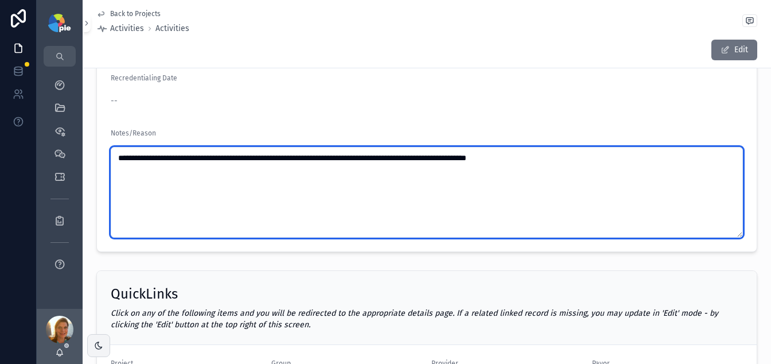
drag, startPoint x: 451, startPoint y: 155, endPoint x: 516, endPoint y: 156, distance: 64.8
click at [516, 156] on textarea "**********" at bounding box center [427, 192] width 632 height 91
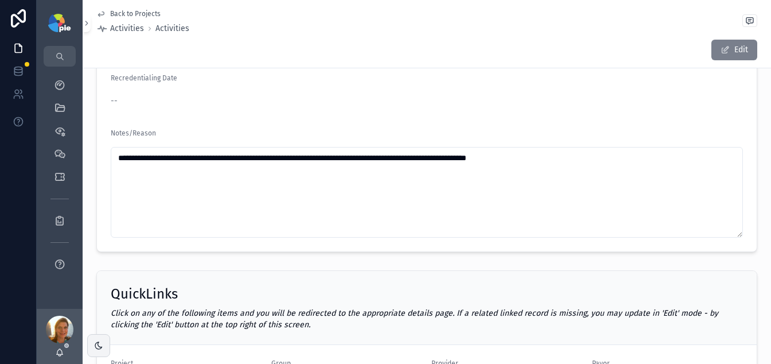
click at [711, 57] on button "Edit" at bounding box center [734, 50] width 46 height 21
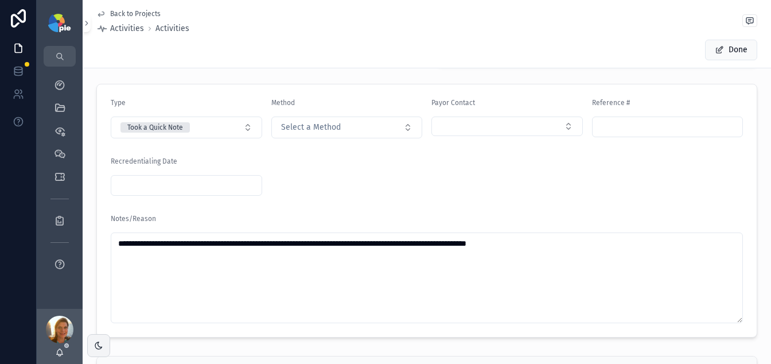
scroll to position [88, 0]
click at [616, 118] on div "scrollable content" at bounding box center [667, 127] width 151 height 21
click at [615, 132] on input "scrollable content" at bounding box center [667, 127] width 150 height 16
paste input "**********"
type input "**********"
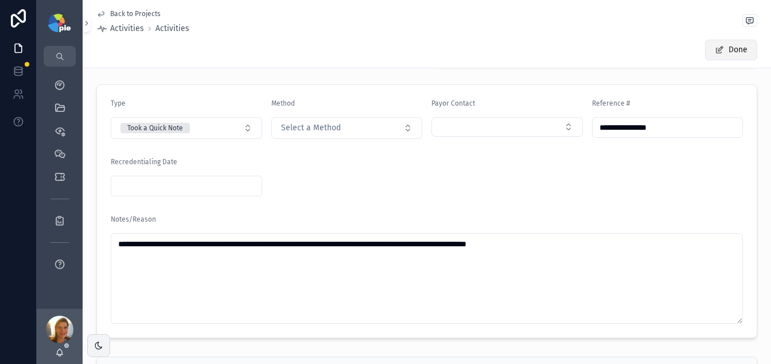
click at [724, 55] on button "Done" at bounding box center [731, 50] width 52 height 21
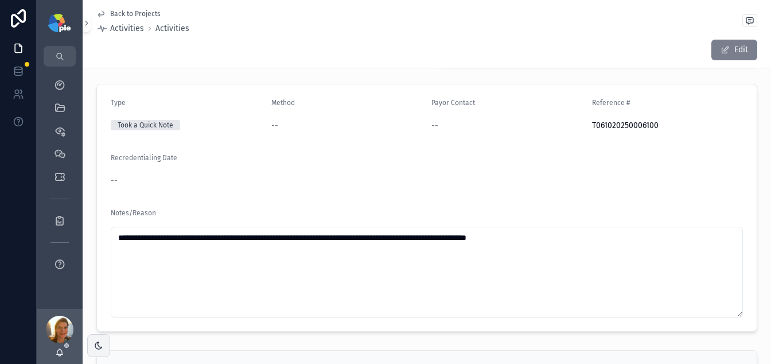
scroll to position [86, 0]
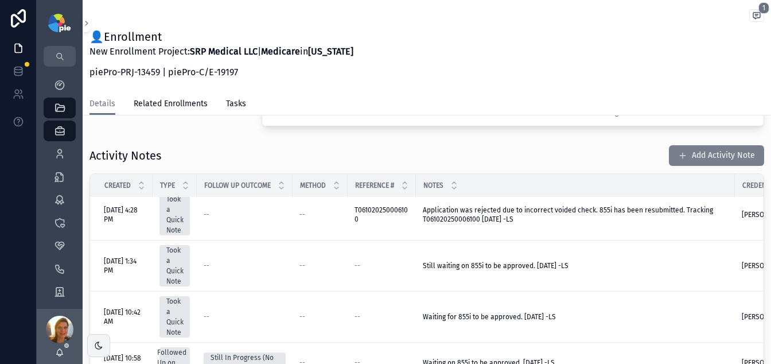
scroll to position [3, 0]
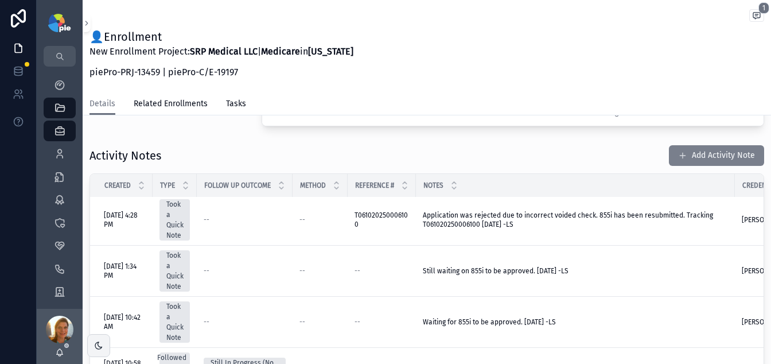
click at [716, 152] on button "Add Activity Note" at bounding box center [716, 155] width 95 height 21
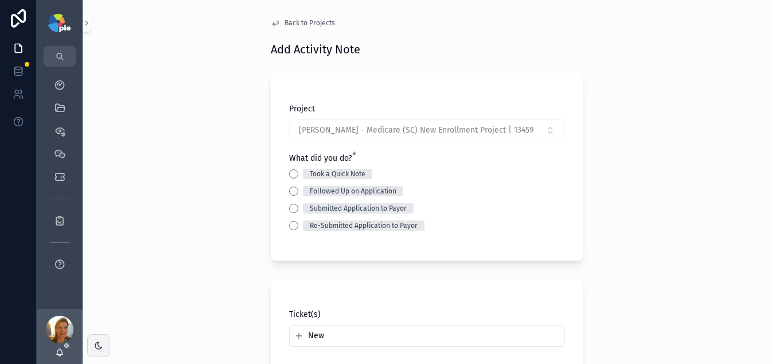
click at [289, 171] on div "Took a Quick Note" at bounding box center [426, 174] width 275 height 10
click at [291, 173] on button "Took a Quick Note" at bounding box center [293, 173] width 9 height 9
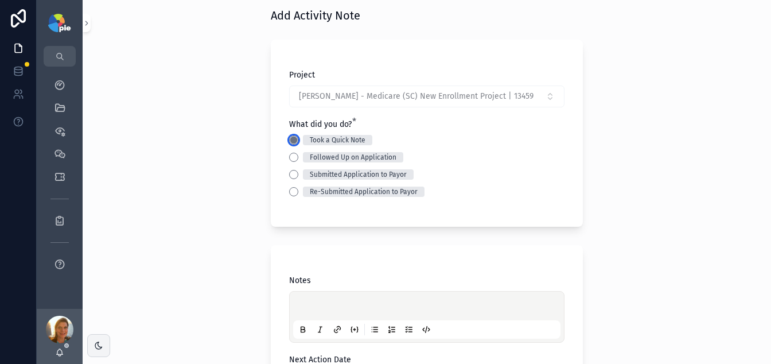
scroll to position [76, 0]
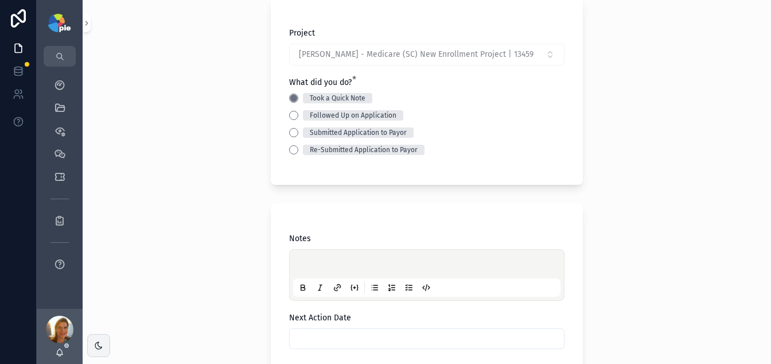
click at [305, 251] on div "scrollable content" at bounding box center [426, 275] width 275 height 52
click at [306, 259] on div "scrollable content" at bounding box center [426, 275] width 267 height 44
click at [305, 261] on p "scrollable content" at bounding box center [428, 265] width 267 height 11
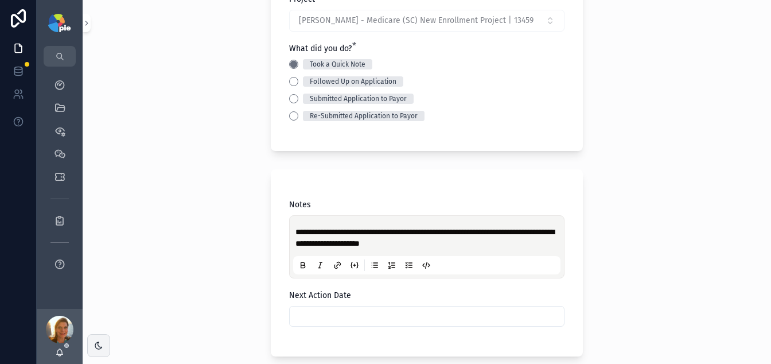
scroll to position [225, 0]
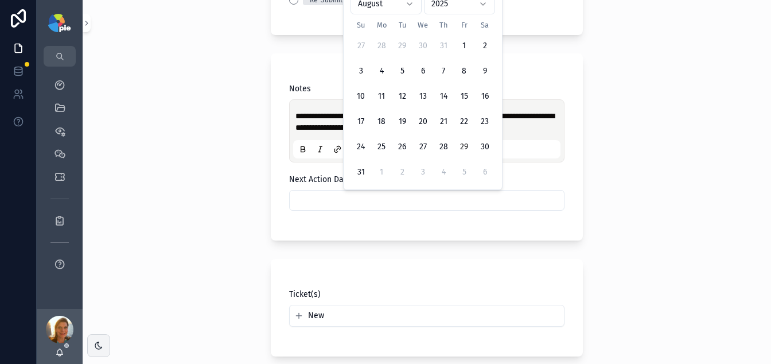
click at [460, 203] on input "scrollable content" at bounding box center [427, 200] width 274 height 16
click at [406, 5] on html "**********" at bounding box center [385, 182] width 771 height 364
click at [400, 120] on button "16" at bounding box center [402, 121] width 21 height 21
type input "*********"
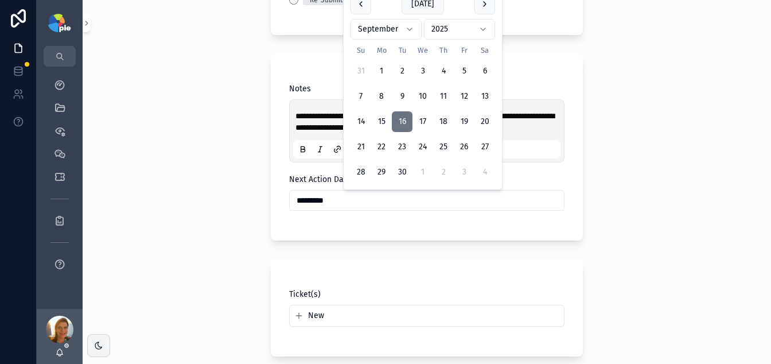
click at [220, 221] on div "**********" at bounding box center [427, 182] width 688 height 364
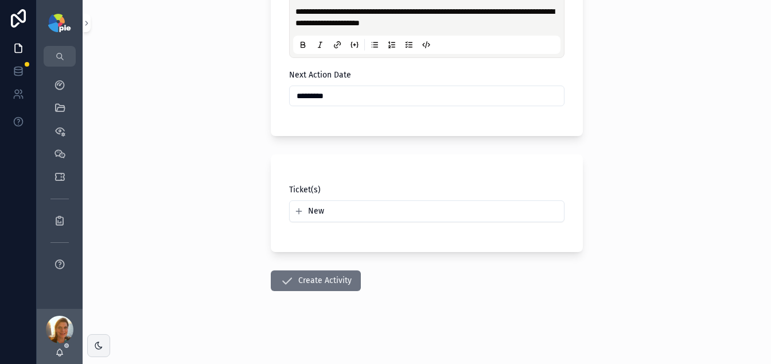
scroll to position [330, 0]
click at [318, 284] on button "Create Activity" at bounding box center [316, 280] width 90 height 21
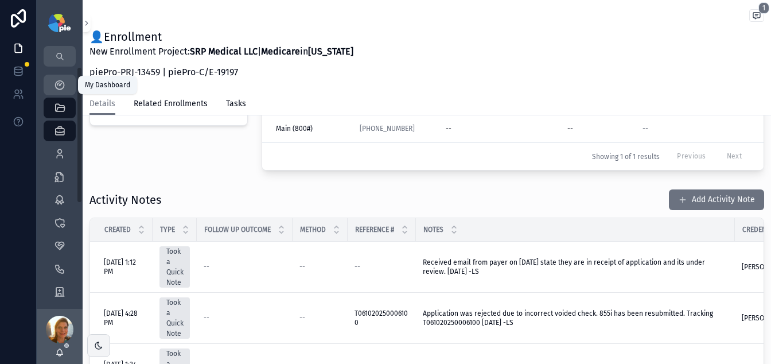
click at [60, 87] on icon "scrollable content" at bounding box center [59, 84] width 11 height 11
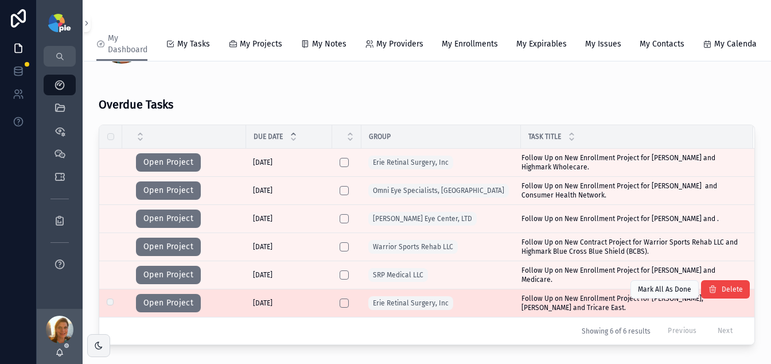
scroll to position [63, 0]
click at [173, 307] on button "Open Project" at bounding box center [168, 302] width 65 height 18
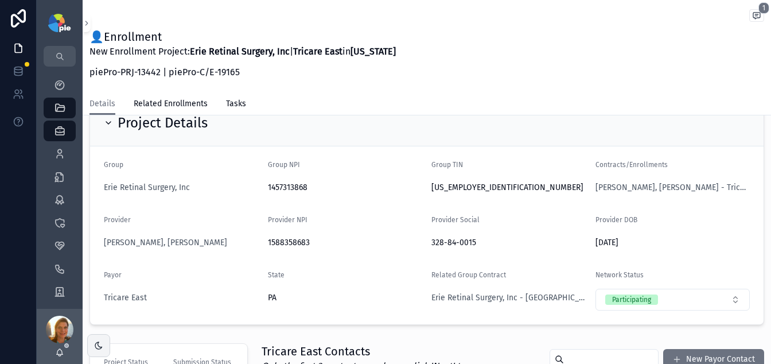
scroll to position [64, 0]
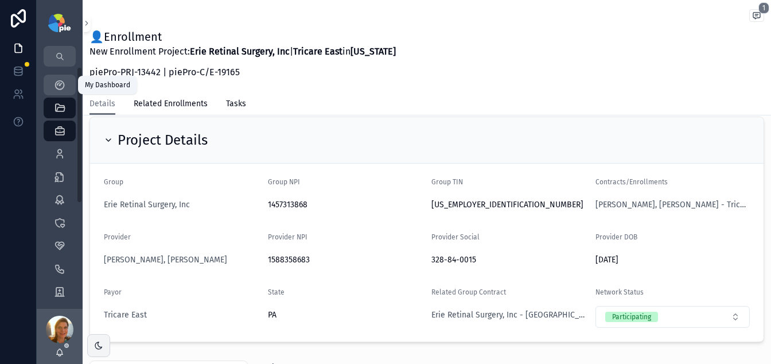
click at [64, 88] on icon "scrollable content" at bounding box center [59, 84] width 11 height 11
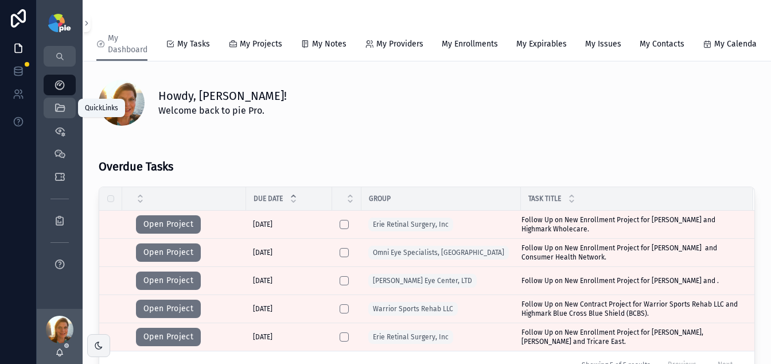
click at [65, 113] on icon "scrollable content" at bounding box center [59, 107] width 11 height 11
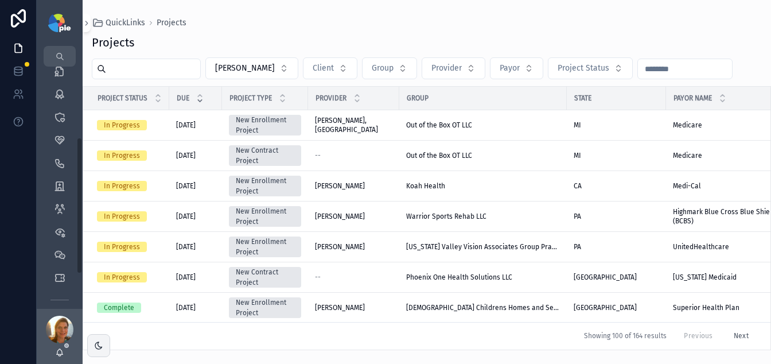
scroll to position [126, 0]
click at [52, 173] on div "Groups 51" at bounding box center [59, 166] width 18 height 18
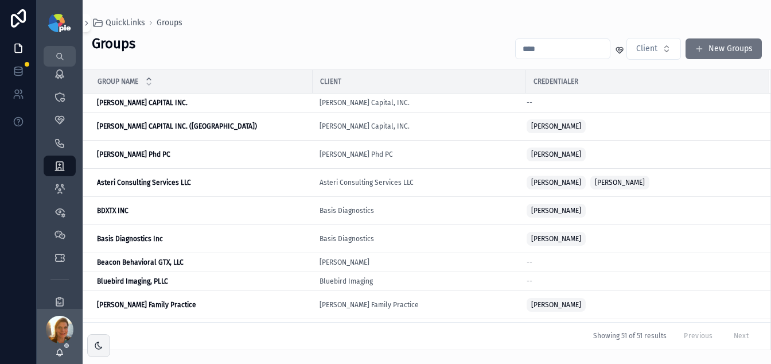
click at [555, 42] on input "scrollable content" at bounding box center [563, 49] width 94 height 16
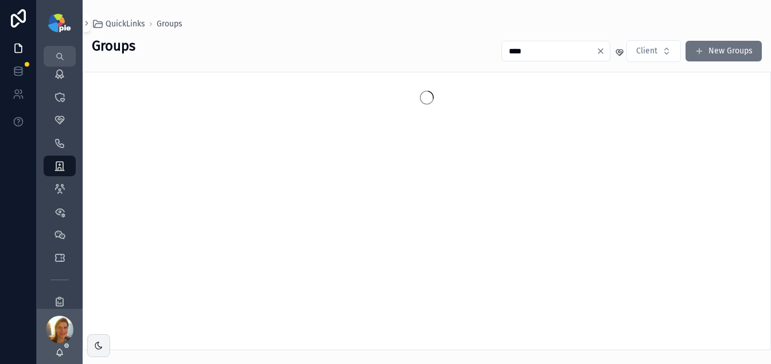
type input "****"
click at [399, 49] on div "Groups **** Client New Groups" at bounding box center [427, 51] width 670 height 28
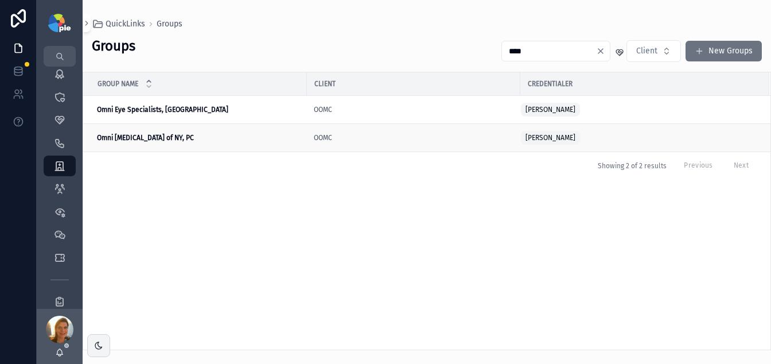
click at [143, 140] on strong "Omni [MEDICAL_DATA] of NY, PC" at bounding box center [145, 138] width 97 height 8
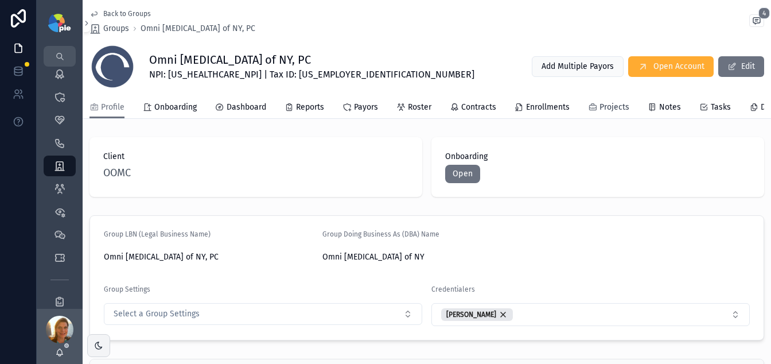
click at [592, 111] on icon "scrollable content" at bounding box center [592, 107] width 9 height 9
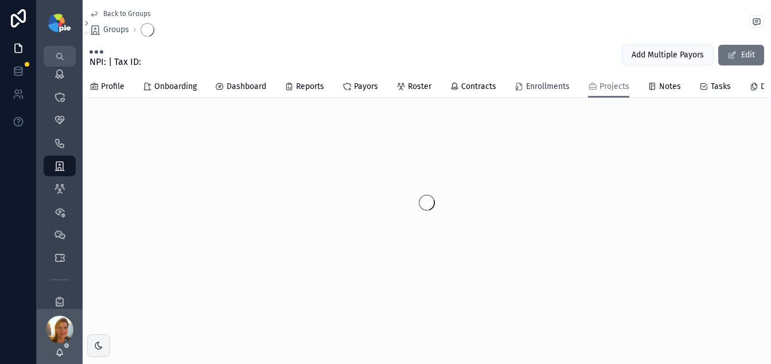
click at [541, 83] on span "Enrollments" at bounding box center [548, 86] width 44 height 11
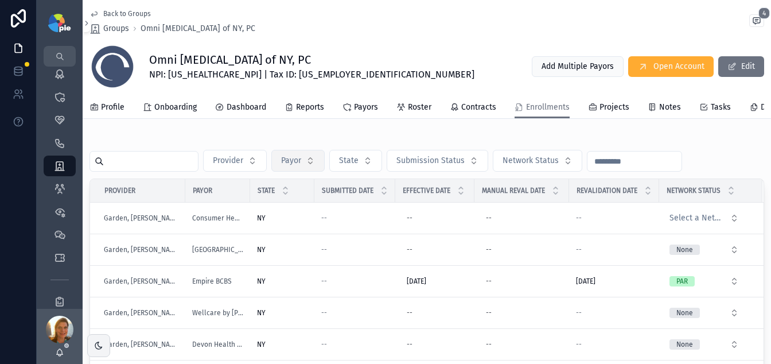
click at [288, 166] on span "Payor" at bounding box center [291, 160] width 20 height 11
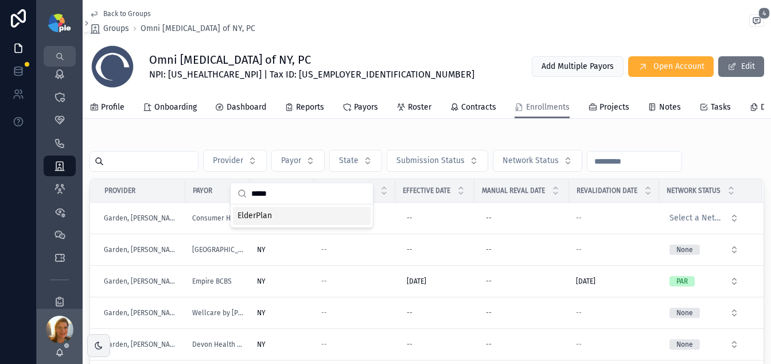
type input "*****"
click at [294, 218] on div "ElderPlan" at bounding box center [302, 215] width 138 height 18
